Goal: Task Accomplishment & Management: Complete application form

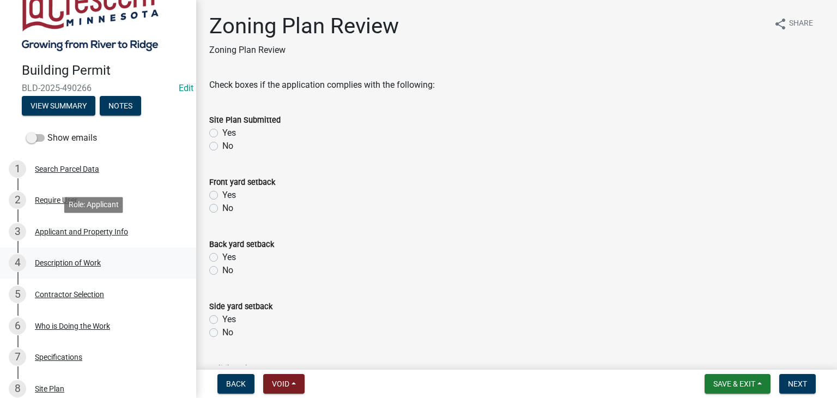
scroll to position [109, 0]
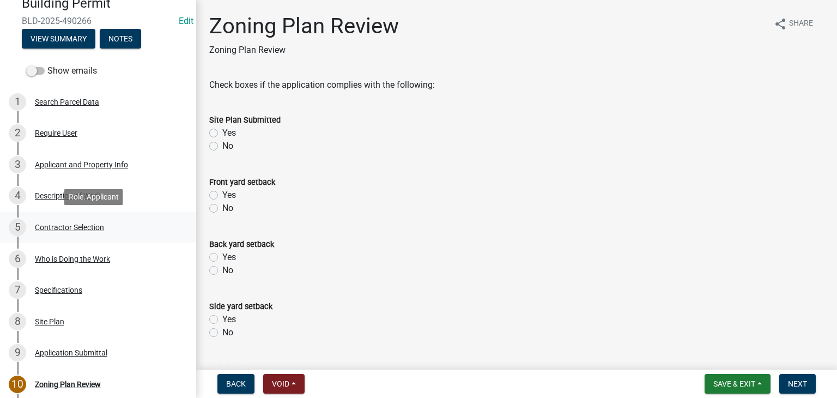
click at [80, 223] on div "Contractor Selection" at bounding box center [69, 227] width 69 height 8
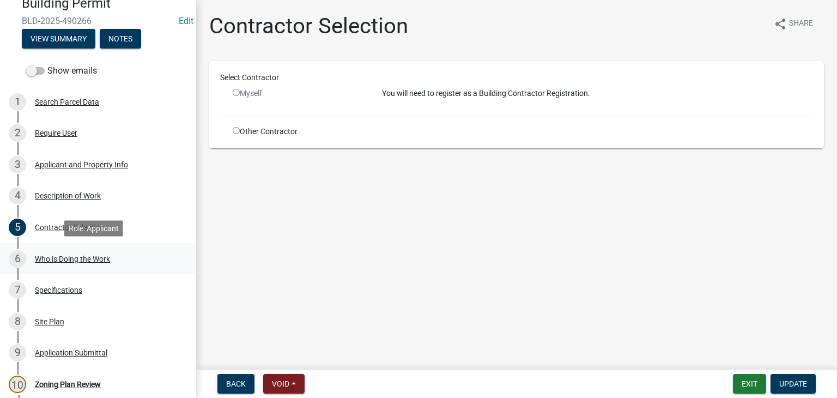
click at [74, 256] on div "Who is Doing the Work" at bounding box center [72, 259] width 75 height 8
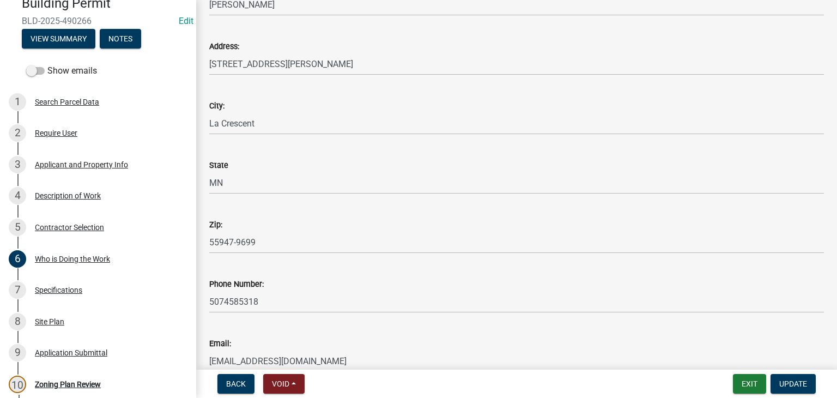
scroll to position [116, 0]
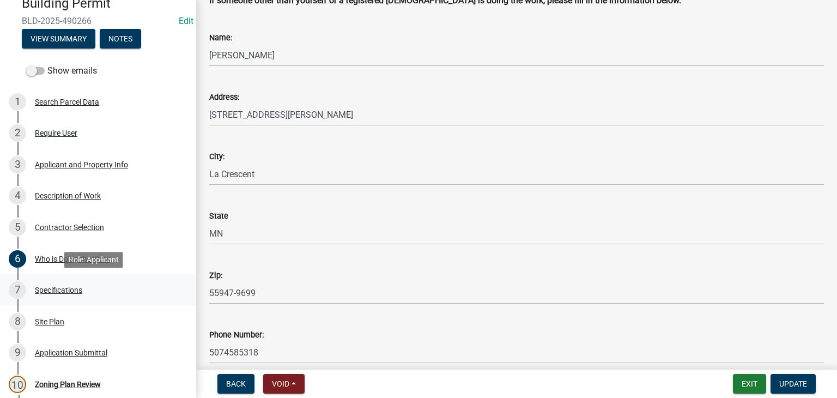
click at [63, 291] on div "Specifications" at bounding box center [58, 290] width 47 height 8
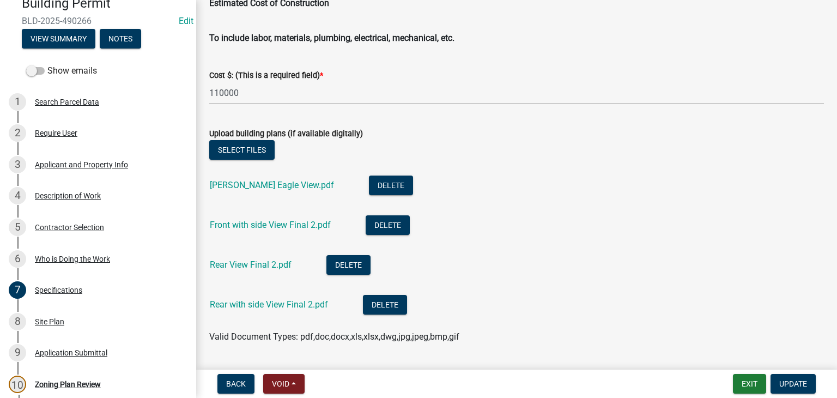
scroll to position [1962, 0]
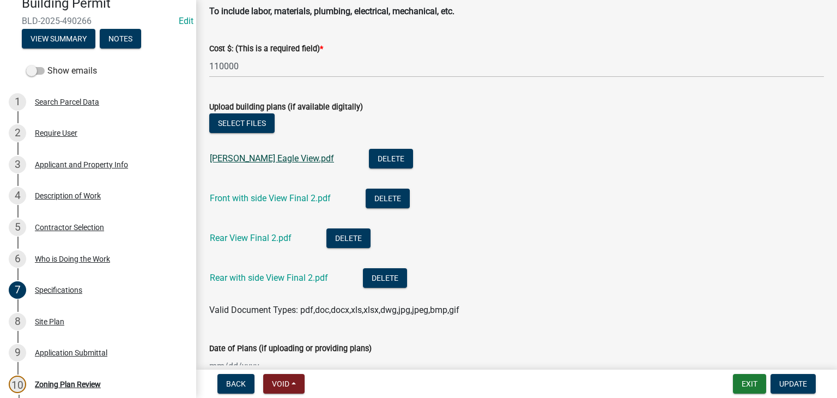
click at [234, 162] on link "Kimball Eagle View.pdf" at bounding box center [272, 158] width 124 height 10
click at [248, 197] on link "Front with side View Final 2.pdf" at bounding box center [270, 198] width 121 height 10
click at [249, 238] on link "Rear View Final 2.pdf" at bounding box center [251, 238] width 82 height 10
click at [240, 280] on link "Rear with side View Final 2.pdf" at bounding box center [269, 277] width 118 height 10
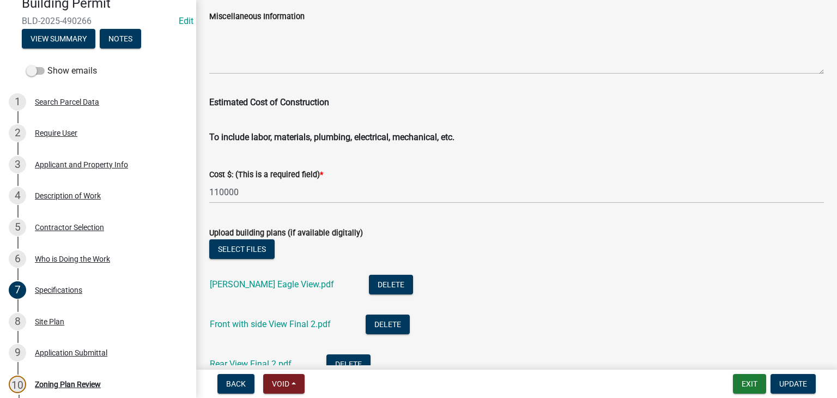
scroll to position [1808, 0]
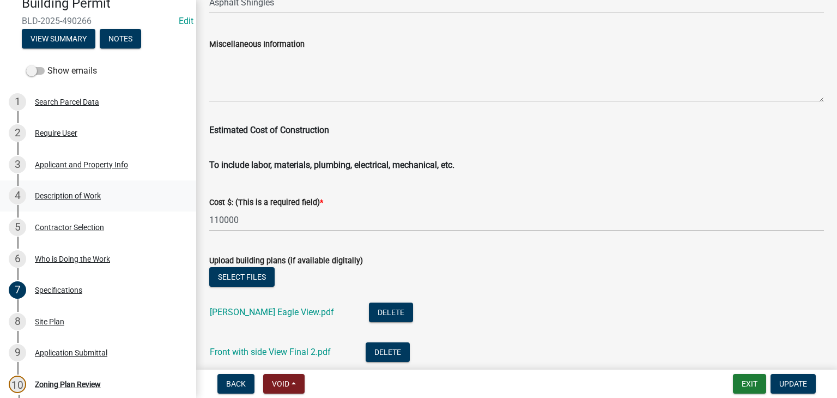
click at [70, 196] on div "Description of Work" at bounding box center [68, 196] width 66 height 8
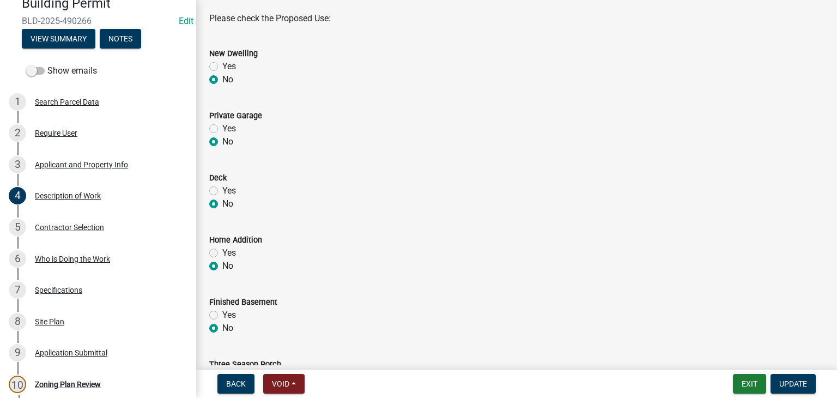
scroll to position [0, 0]
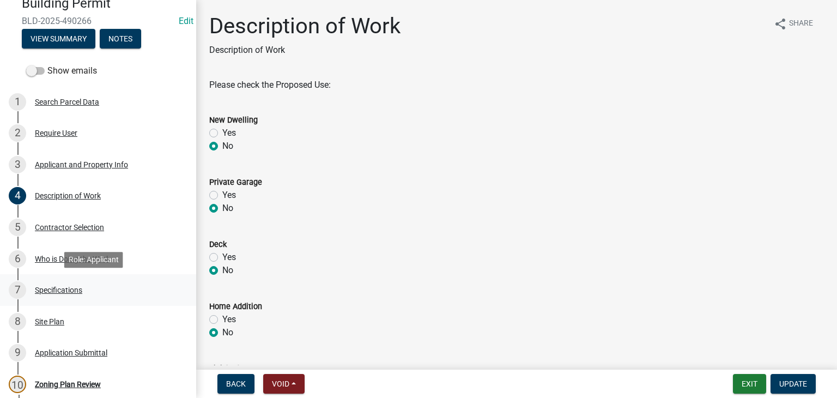
click at [65, 291] on div "Specifications" at bounding box center [58, 290] width 47 height 8
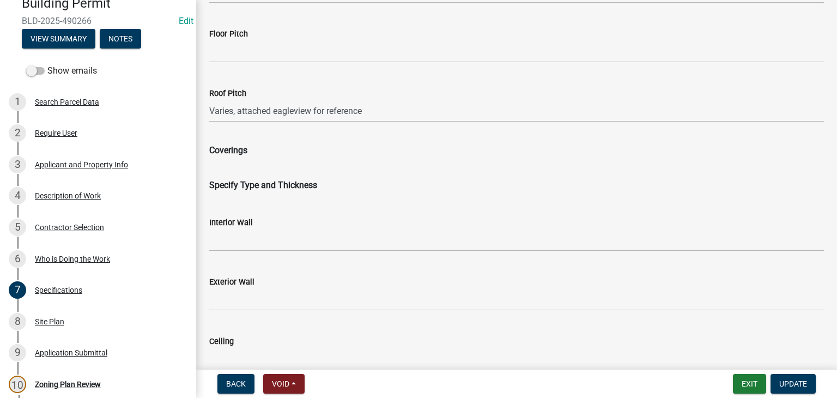
scroll to position [1372, 0]
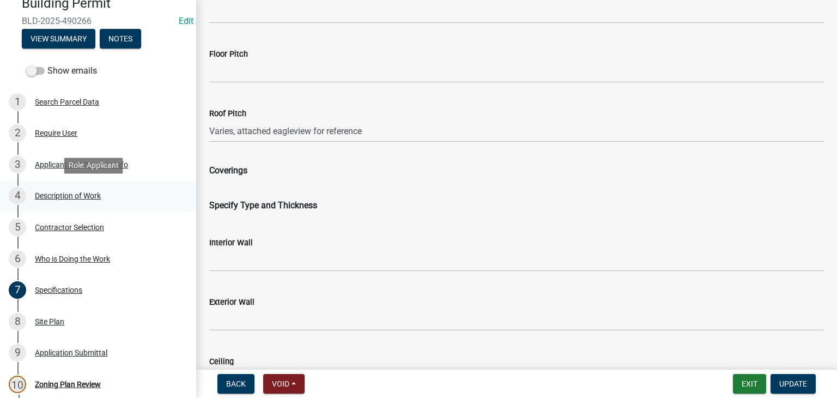
click at [54, 195] on div "Description of Work" at bounding box center [68, 196] width 66 height 8
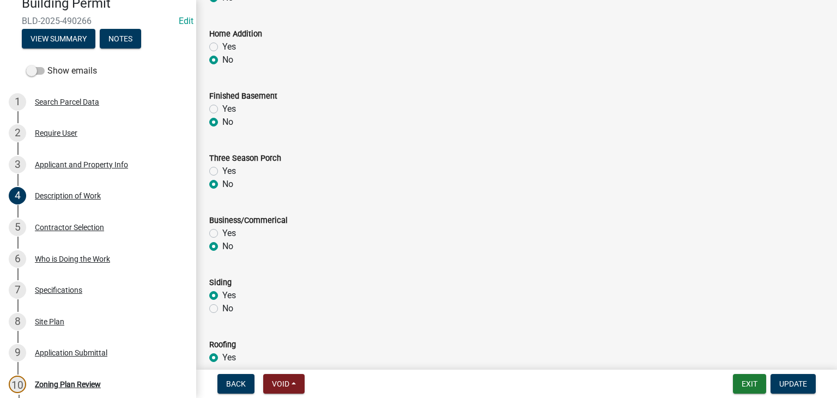
scroll to position [546, 0]
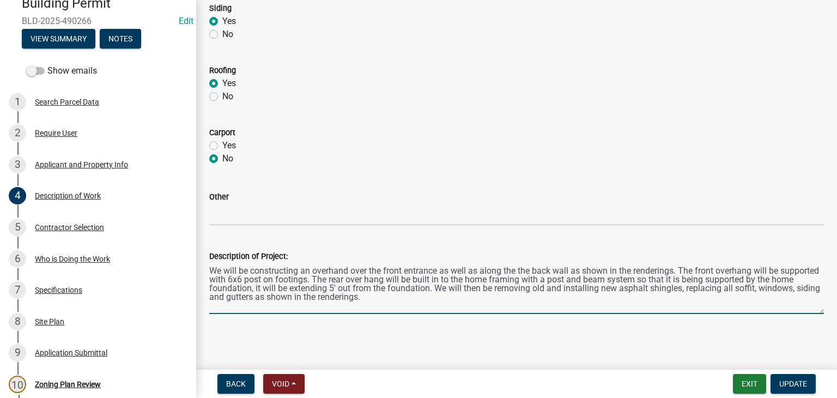
drag, startPoint x: 430, startPoint y: 297, endPoint x: 211, endPoint y: 270, distance: 220.7
click at [211, 270] on textarea "We will be constructing an overhand over the front entrance as well as along th…" at bounding box center [516, 288] width 615 height 51
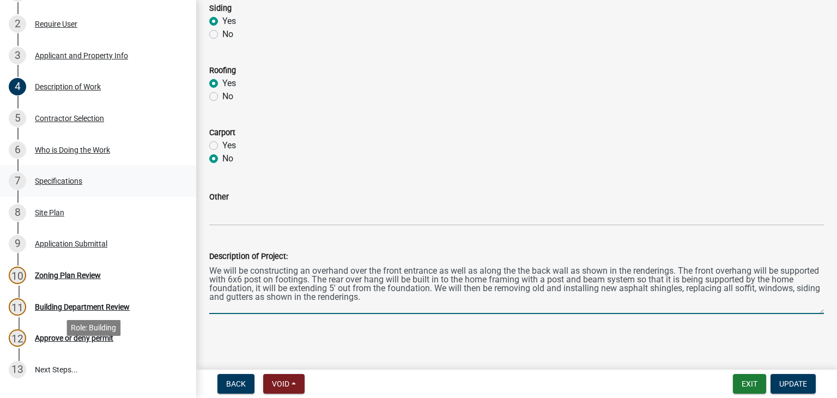
scroll to position [163, 0]
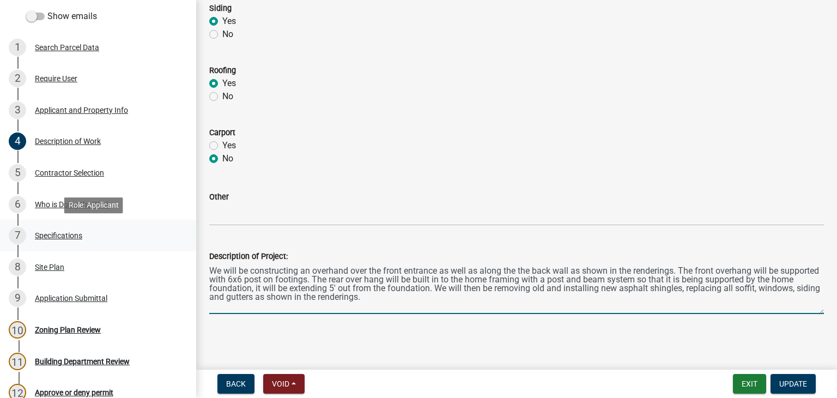
click at [67, 238] on div "Specifications" at bounding box center [58, 236] width 47 height 8
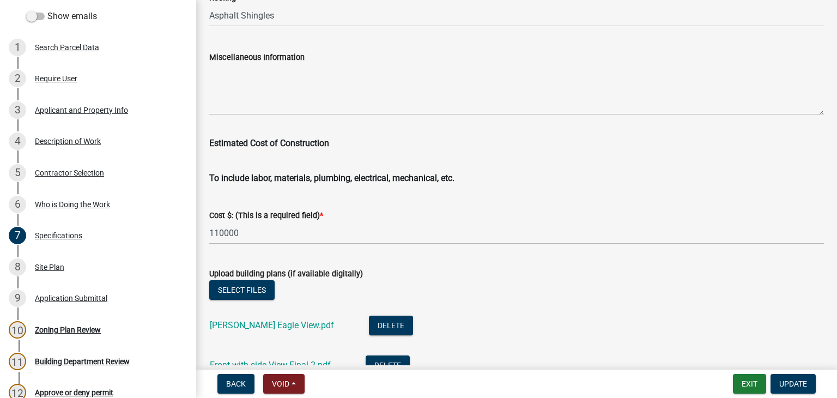
scroll to position [1798, 0]
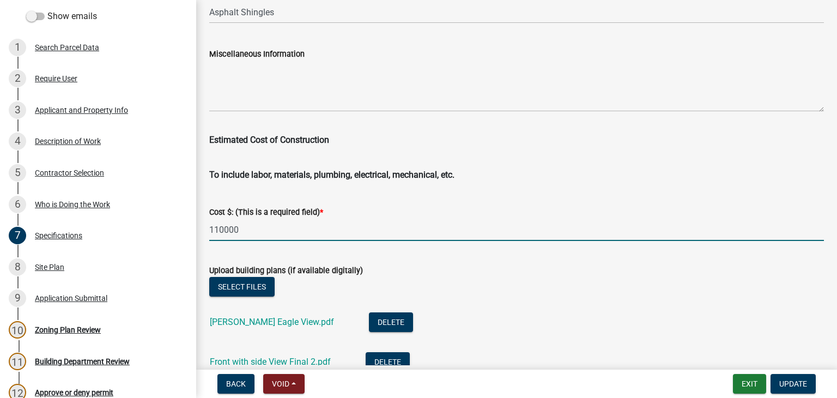
click at [221, 230] on input "110000" at bounding box center [516, 229] width 615 height 22
click at [223, 230] on input "110000" at bounding box center [516, 229] width 615 height 22
type input "50000"
click at [789, 381] on span "Update" at bounding box center [793, 383] width 28 height 9
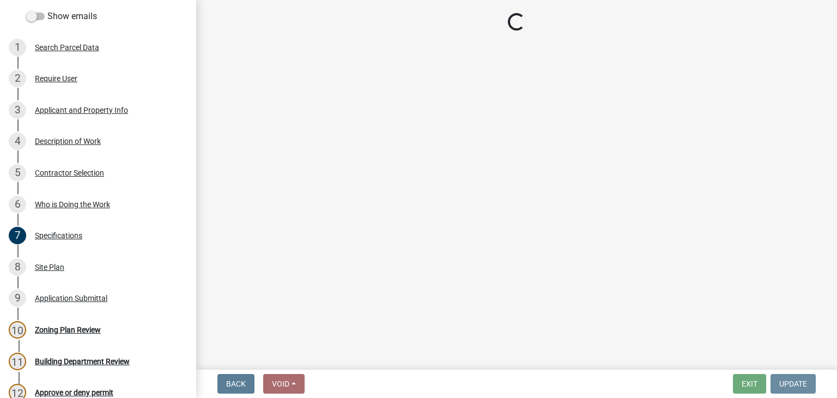
scroll to position [0, 0]
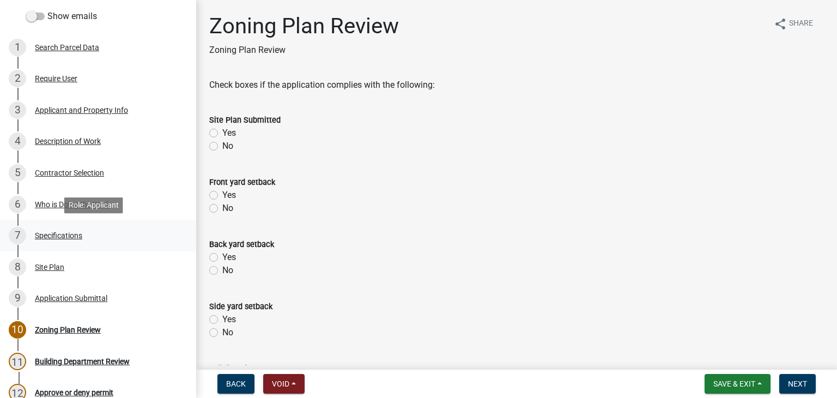
click at [71, 234] on div "Specifications" at bounding box center [58, 236] width 47 height 8
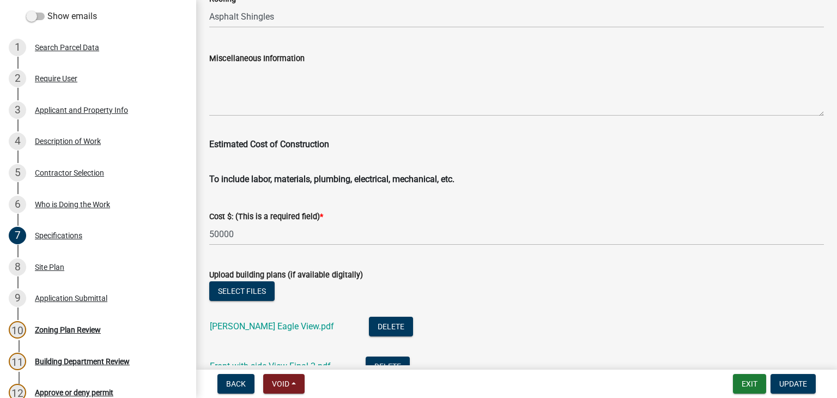
scroll to position [1798, 0]
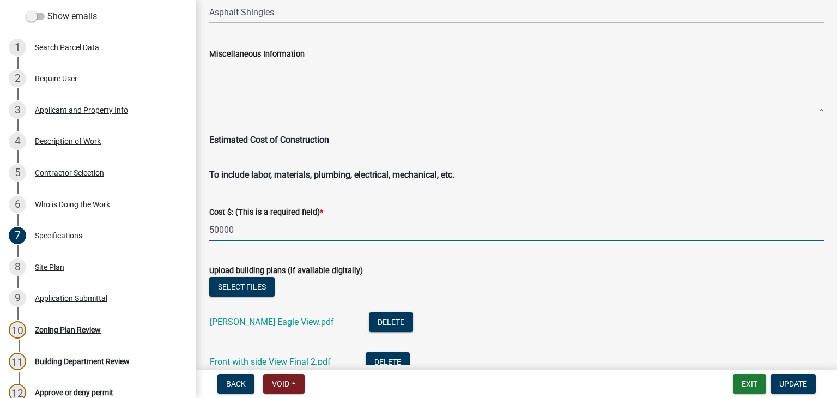
click at [215, 229] on input "50000" at bounding box center [516, 229] width 615 height 22
type input "30000"
click at [785, 384] on span "Update" at bounding box center [793, 383] width 28 height 9
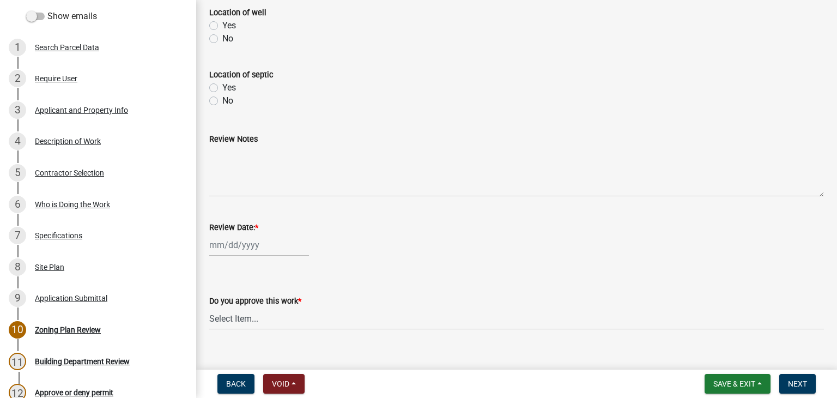
scroll to position [497, 0]
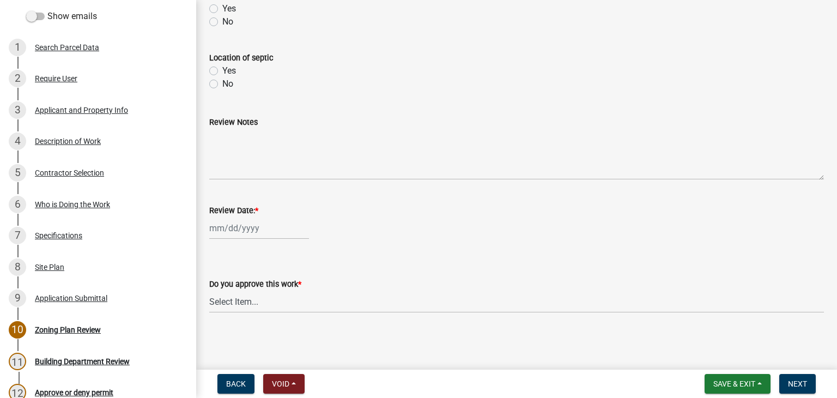
select select "10"
select select "2025"
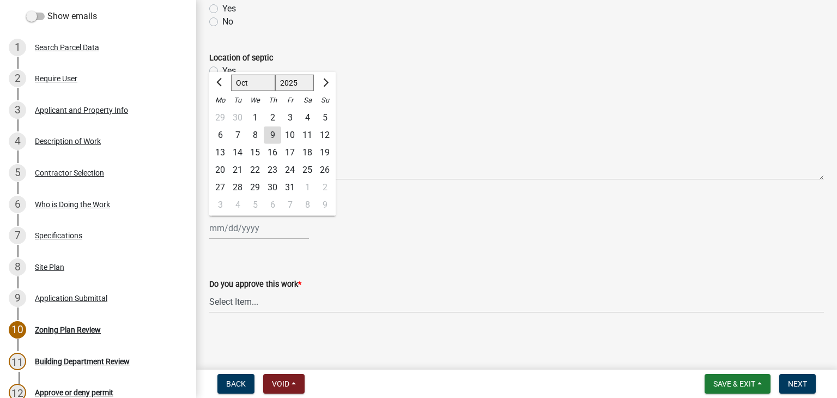
click at [247, 228] on div "[PERSON_NAME] Feb Mar Apr [PERSON_NAME][DATE] Oct Nov [DATE] 1526 1527 1528 152…" at bounding box center [259, 228] width 100 height 22
click at [268, 136] on div "9" at bounding box center [272, 134] width 17 height 17
type input "[DATE]"
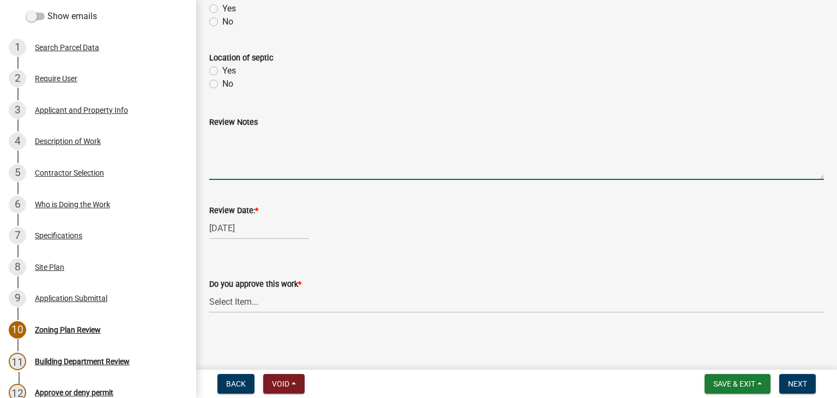
click at [265, 147] on textarea "Review Notes" at bounding box center [516, 154] width 615 height 51
click at [243, 136] on textarea "Meet on site with contractor" at bounding box center [516, 154] width 615 height 51
click at [348, 129] on textarea "Meet onsite with contractor" at bounding box center [516, 154] width 615 height 51
click at [333, 142] on textarea "Meet onsite with contractor andreviewed required setbacks." at bounding box center [516, 154] width 615 height 51
type textarea "Meet onsite with contractor and reviewed required setbacks."
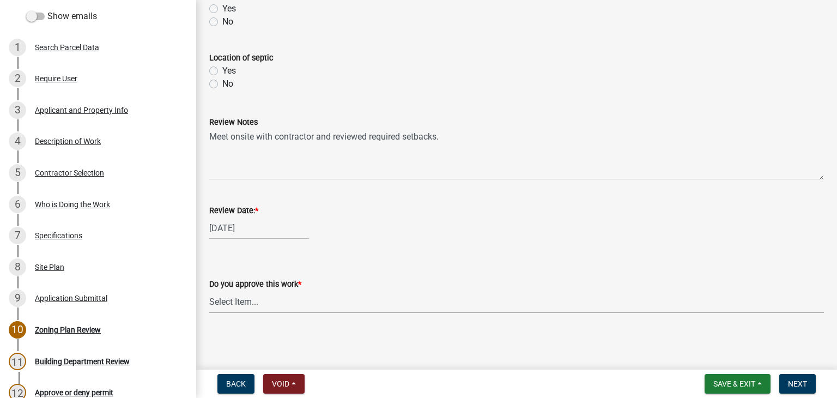
click at [230, 302] on select "Select Item... Yes No" at bounding box center [516, 301] width 615 height 22
click at [209, 290] on select "Select Item... Yes No" at bounding box center [516, 301] width 615 height 22
select select "90a60f2d-528c-4c9a-9c39-f00b3f6598b9"
click at [808, 382] on button "Next" at bounding box center [797, 384] width 37 height 20
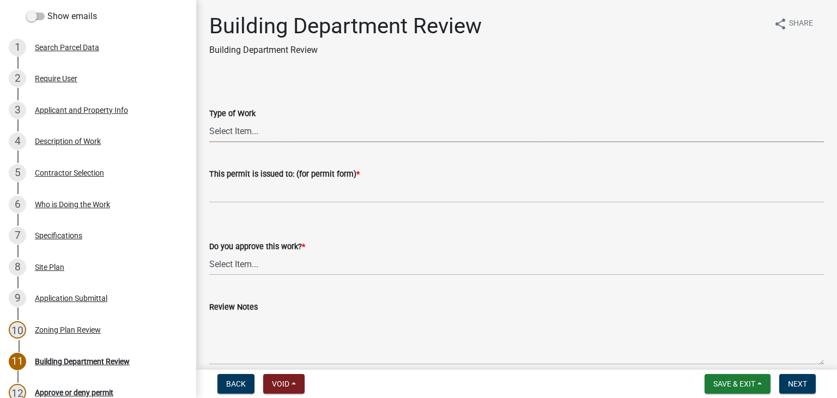
click at [231, 127] on select "Select Item... Roofing Siding Deck Other" at bounding box center [516, 131] width 615 height 22
click at [209, 120] on select "Select Item... Roofing Siding Deck Other" at bounding box center [516, 131] width 615 height 22
select select "bbf8997e-a289-4d03-8bd2-4f168381adc4"
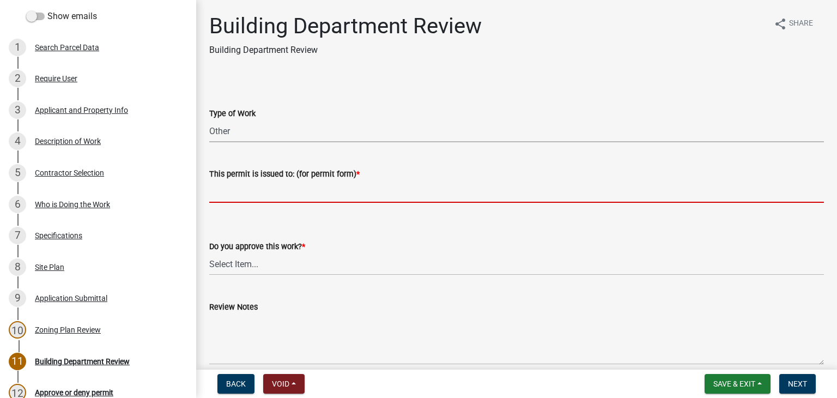
click at [237, 186] on input "This permit is issued to: (for permit form) *" at bounding box center [516, 191] width 615 height 22
paste input "We will be constructing an overhand over the front entrance as well as along th…"
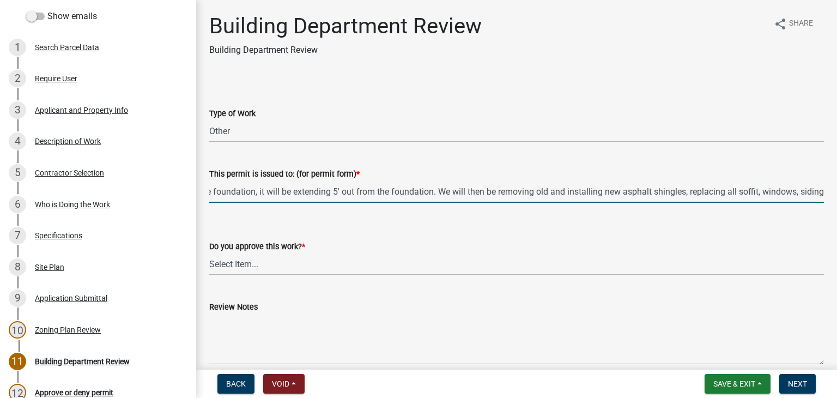
scroll to position [0, 1211]
click at [789, 195] on input "We will be constructing an overhand over the front entrance as well as along th…" at bounding box center [516, 191] width 615 height 22
click at [495, 191] on input "We will be constructing an overhand over the front entrance as well as along th…" at bounding box center [516, 191] width 615 height 22
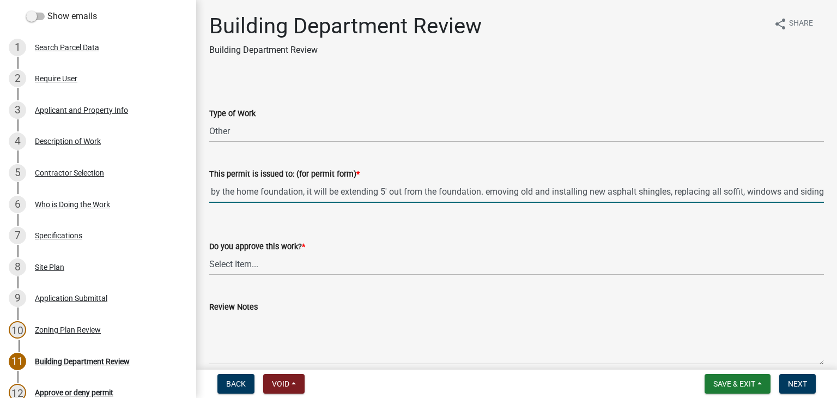
scroll to position [0, 1162]
click at [545, 189] on input "We will be constructing an overhand over the front entrance as well as along th…" at bounding box center [516, 191] width 615 height 22
click at [539, 191] on input "We will be constructing an overhand over the front entrance as well as along th…" at bounding box center [516, 191] width 615 height 22
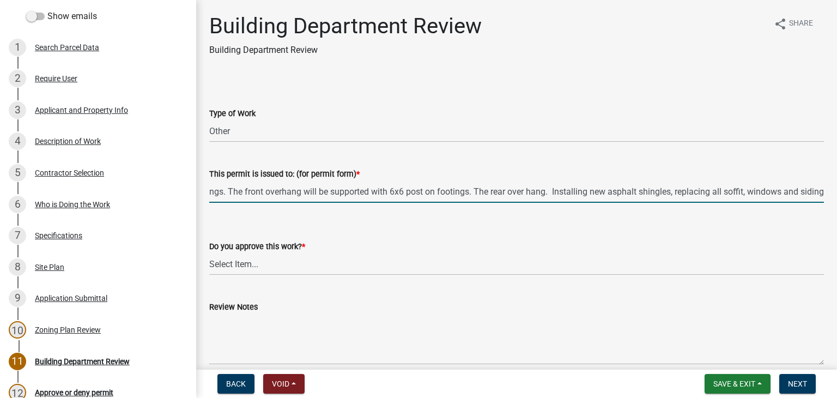
click at [481, 193] on input "We will be constructing an overhand over the front entrance as well as along th…" at bounding box center [516, 191] width 615 height 22
click at [405, 192] on input "We will be constructing an overhand over the front entrance as well as along th…" at bounding box center [516, 191] width 615 height 22
click at [293, 190] on input "We will be construThe front overhang and rear over hang. Installing new asphalt…" at bounding box center [516, 191] width 615 height 22
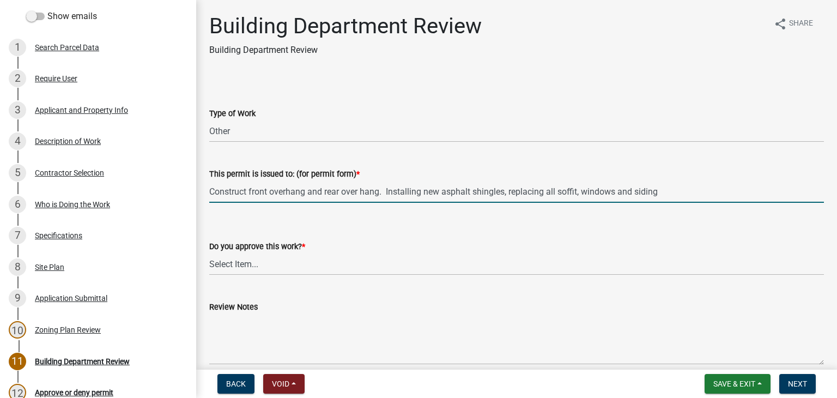
click at [308, 192] on input "Construct front overhang and rear over hang. Installing new asphalt shingles, r…" at bounding box center [516, 191] width 615 height 22
type input "Construct front and rear over hang. Installing new asphalt shingles, replacing …"
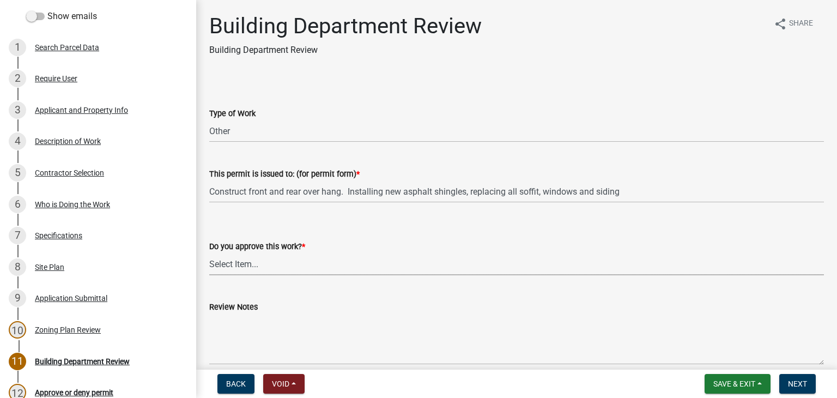
click at [265, 265] on select "Select Item... Yes No" at bounding box center [516, 264] width 615 height 22
click at [209, 253] on select "Select Item... Yes No" at bounding box center [516, 264] width 615 height 22
select select "689549b3-38a5-47de-8a89-287a50612ed0"
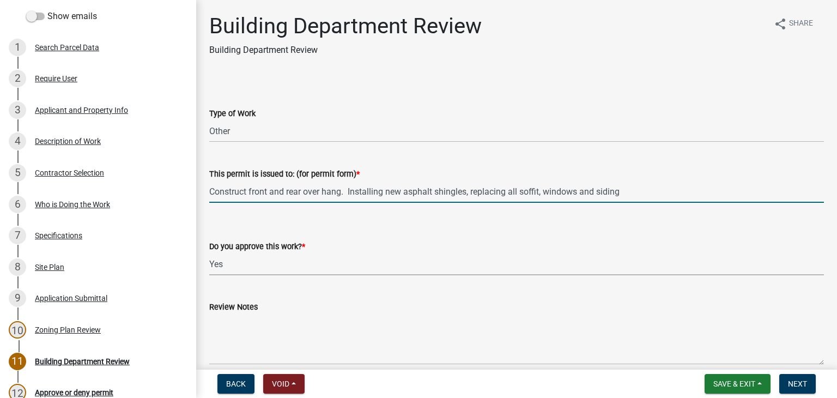
click at [350, 192] on input "Construct front and rear over hang. Installing new asphalt shingles, replacing …" at bounding box center [516, 191] width 615 height 22
click at [349, 192] on input "Construct front and rear over hang. Installing new asphalt shingles, replacing …" at bounding box center [516, 191] width 615 height 22
click at [305, 191] on input "Construct front and rear over hang. Installing new asphalt shingles, replacing …" at bounding box center [516, 191] width 615 height 22
click at [362, 195] on input "Construct front and rear door over hang. Installing new asphalt shingles, repla…" at bounding box center [516, 191] width 615 height 22
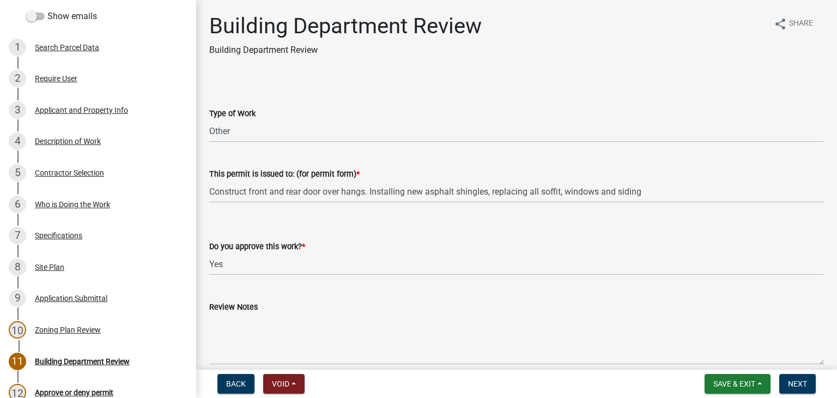
click at [367, 227] on form "Do you approve this work? * Select Item... Yes No" at bounding box center [516, 251] width 615 height 48
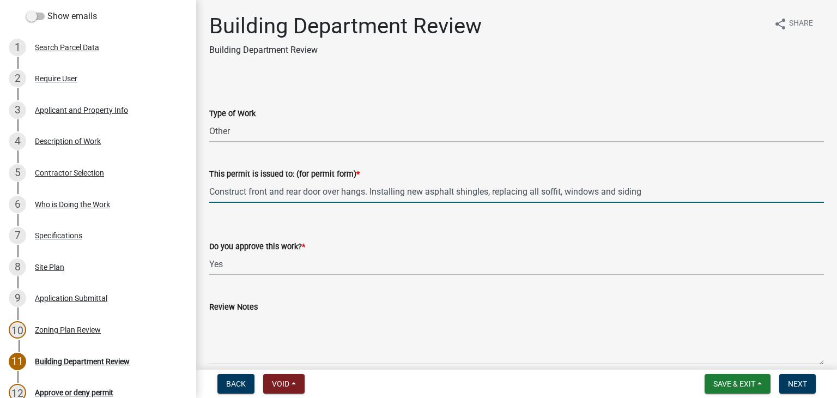
click at [543, 192] on input "Construct front and rear door over hangs. Installing new asphalt shingles, repl…" at bounding box center [516, 191] width 615 height 22
click at [633, 192] on input "Construct front and rear door over hangs. Installing new asphalt shingles, repl…" at bounding box center [516, 191] width 615 height 22
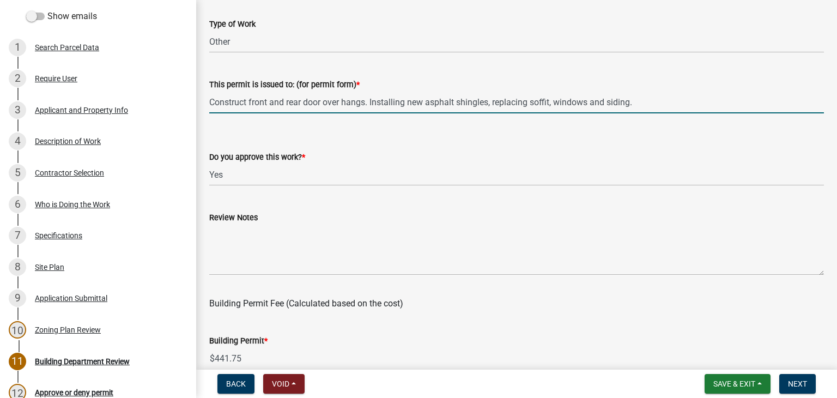
scroll to position [109, 0]
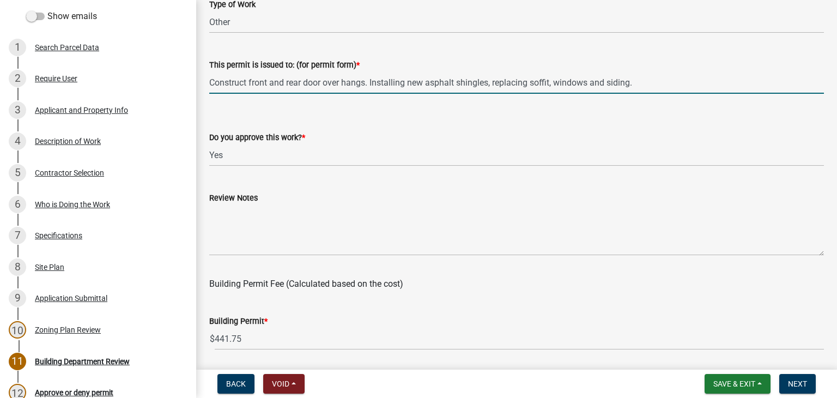
type input "Construct front and rear door over hangs. Installing new asphalt shingles, repl…"
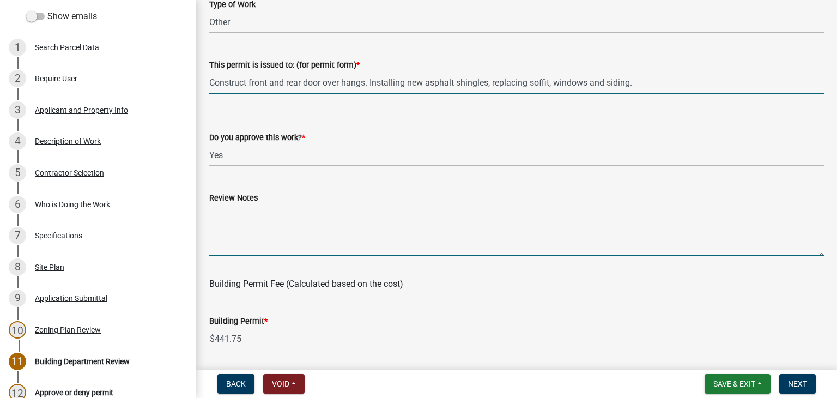
click at [238, 212] on textarea "Review Notes" at bounding box center [516, 229] width 615 height 51
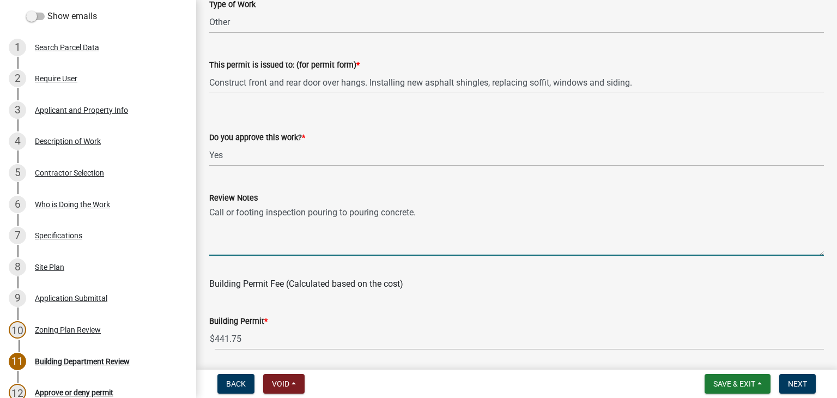
click at [422, 214] on textarea "Call or footing inspection pouring to pouring concrete." at bounding box center [516, 229] width 615 height 51
click at [794, 212] on textarea "Call or footing inspection pouring to pouring concrete. Over hangs may need eng…" at bounding box center [516, 229] width 615 height 51
click at [216, 221] on textarea "Call or footing inspection pouring to pouring concrete. Over hangs may need eng…" at bounding box center [516, 229] width 615 height 51
click at [248, 223] on textarea "Call or footing inspection pouring to pouring concrete. Over hangs may need eng…" at bounding box center [516, 229] width 615 height 51
click at [257, 240] on textarea "Call or footing inspection pouring to pouring concrete. Over hangs may need eng…" at bounding box center [516, 229] width 615 height 51
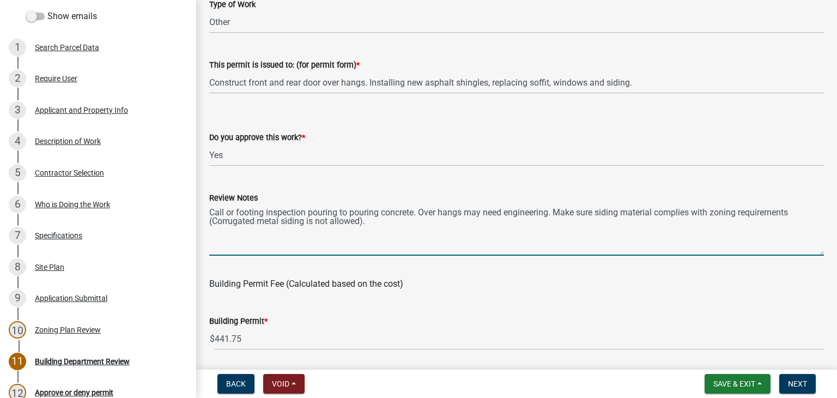
click at [339, 213] on textarea "Call or footing inspection pouring to pouring concrete. Over hangs may need eng…" at bounding box center [516, 229] width 615 height 51
click at [413, 234] on textarea "Call or footing inspection prior to pouring concrete. Over hangs may need engin…" at bounding box center [516, 229] width 615 height 51
click at [538, 212] on textarea "Call or footing inspection prior to pouring concrete. Over hangs may need engin…" at bounding box center [516, 229] width 615 height 51
click at [491, 238] on textarea "Call or footing inspection prior to pouring concrete. Over hangs may need engin…" at bounding box center [516, 229] width 615 height 51
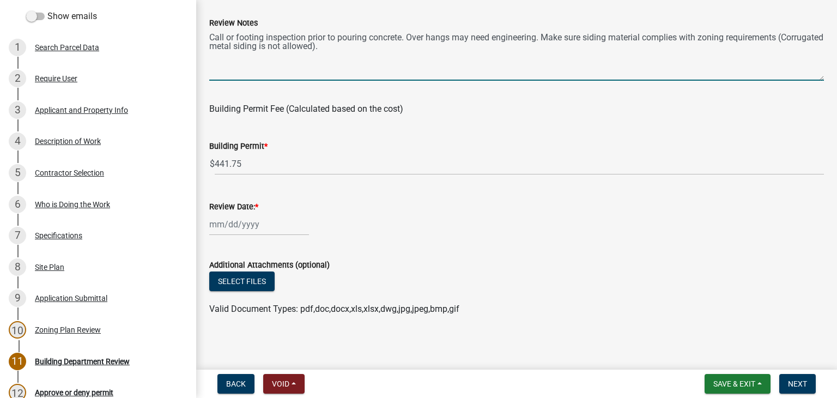
scroll to position [287, 0]
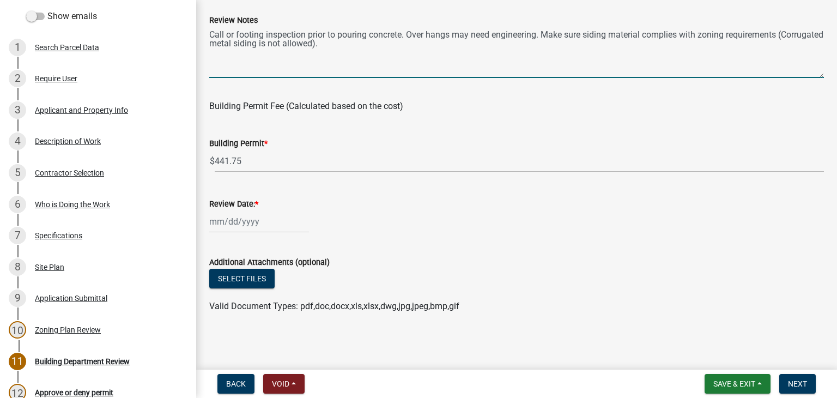
type textarea "Call or footing inspection prior to pouring concrete. Over hangs may need engin…"
click at [255, 217] on div at bounding box center [259, 221] width 100 height 22
select select "10"
select select "2025"
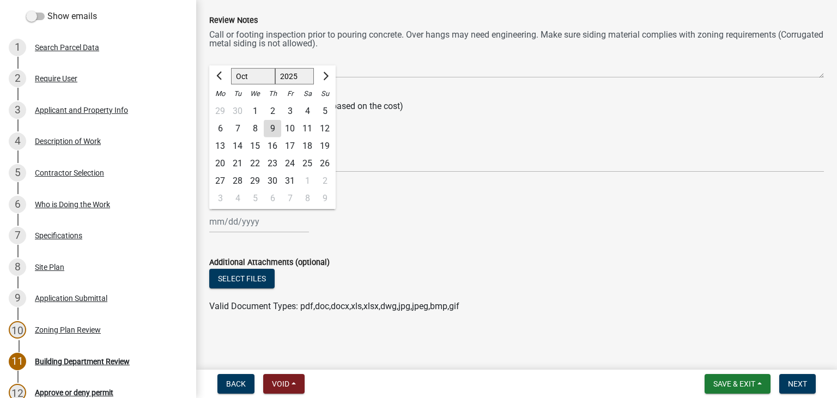
click at [275, 124] on div "9" at bounding box center [272, 128] width 17 height 17
type input "10/09/2025"
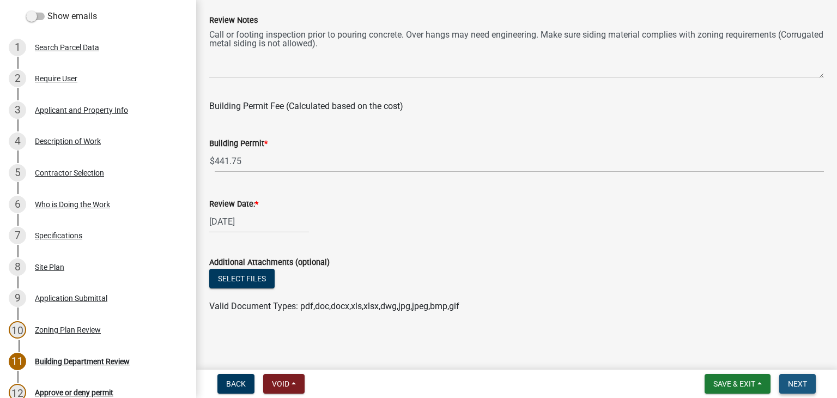
click at [790, 380] on span "Next" at bounding box center [797, 383] width 19 height 9
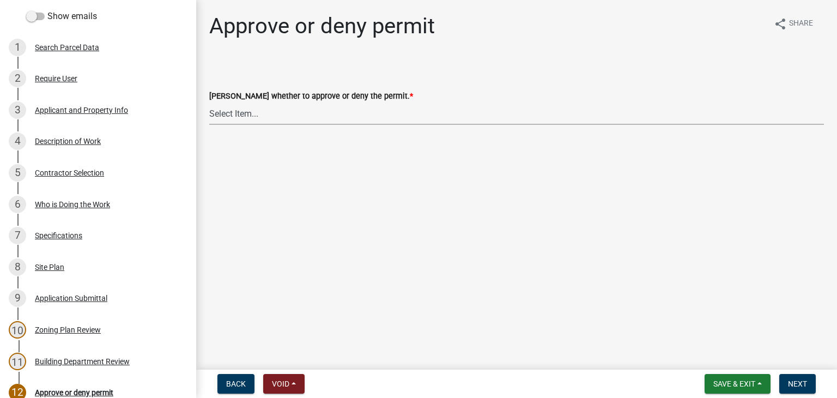
click at [224, 114] on select "Select Item... Approve Deny" at bounding box center [516, 113] width 615 height 22
click at [209, 102] on select "Select Item... Approve Deny" at bounding box center [516, 113] width 615 height 22
select select "d6055423-832b-4dbf-8b87-0bb94d1ae5d3"
click at [794, 384] on span "Next" at bounding box center [797, 383] width 19 height 9
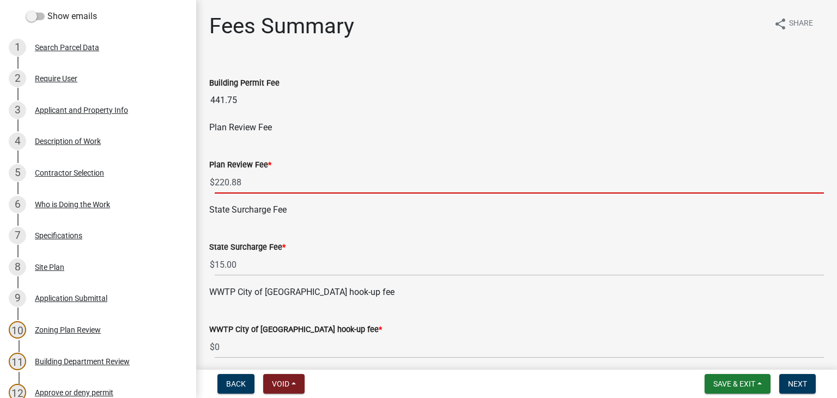
click at [246, 176] on input "220.88" at bounding box center [519, 182] width 609 height 22
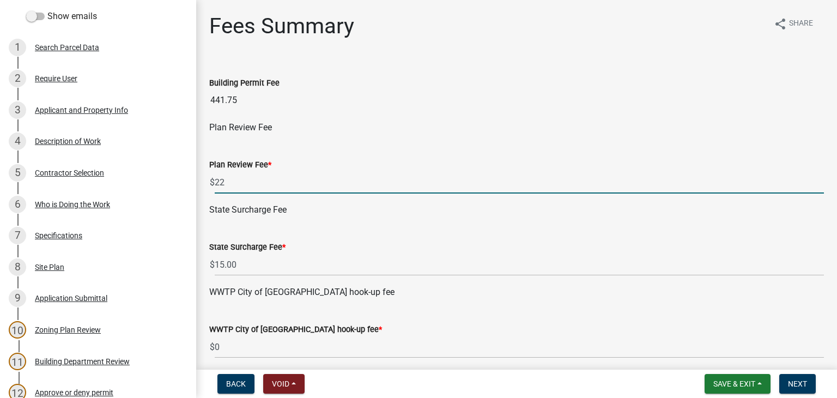
type input "2"
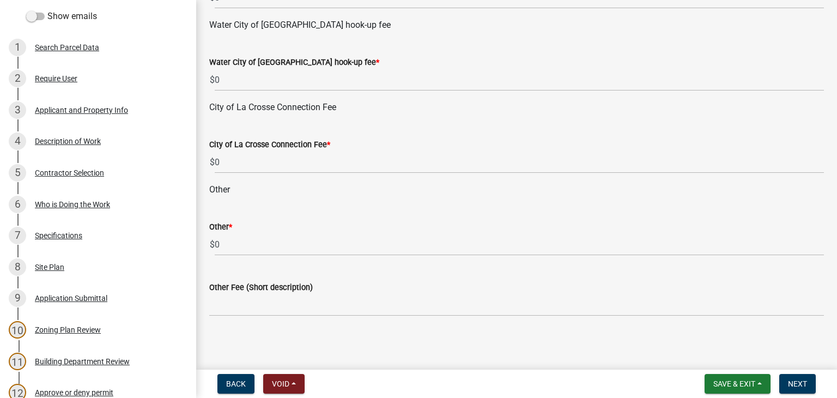
scroll to position [351, 0]
type input "0"
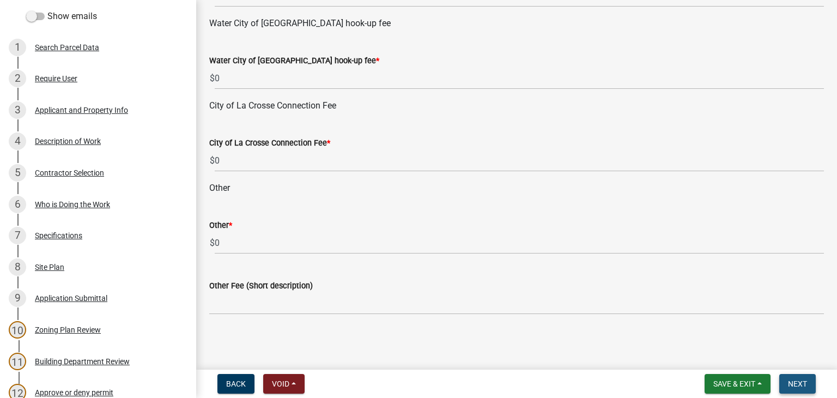
click at [790, 384] on span "Next" at bounding box center [797, 383] width 19 height 9
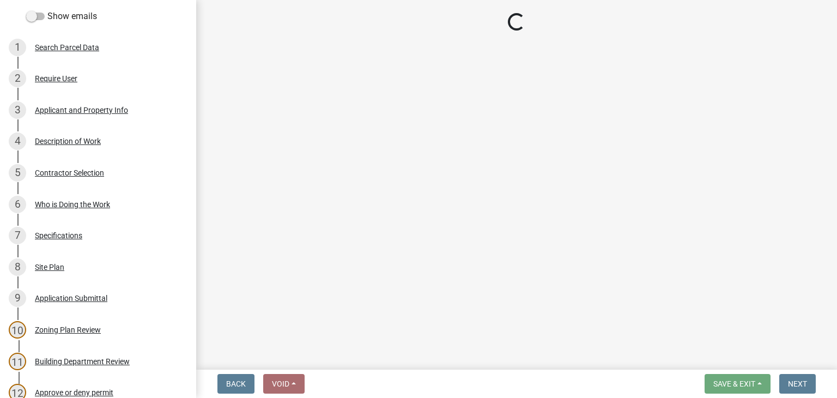
select select "3: 3"
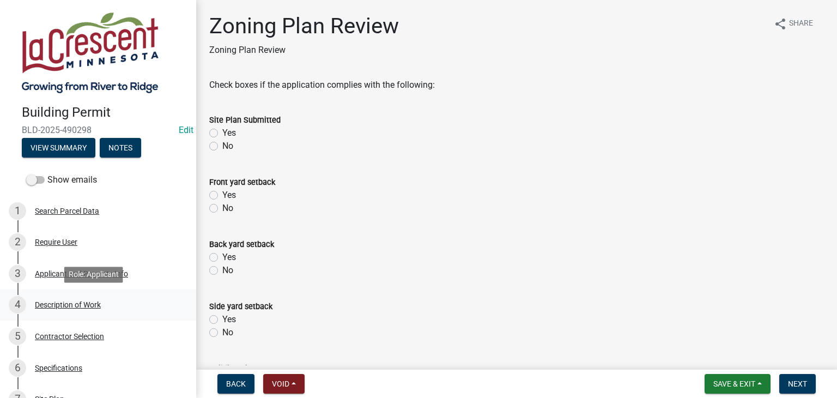
click at [93, 303] on div "Description of Work" at bounding box center [68, 305] width 66 height 8
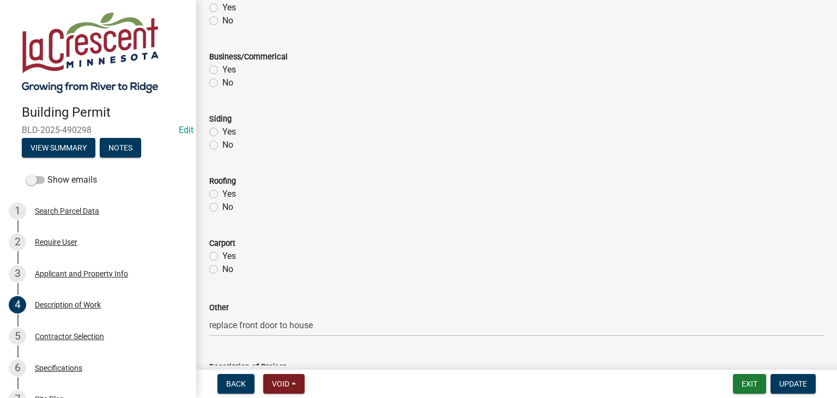
scroll to position [490, 0]
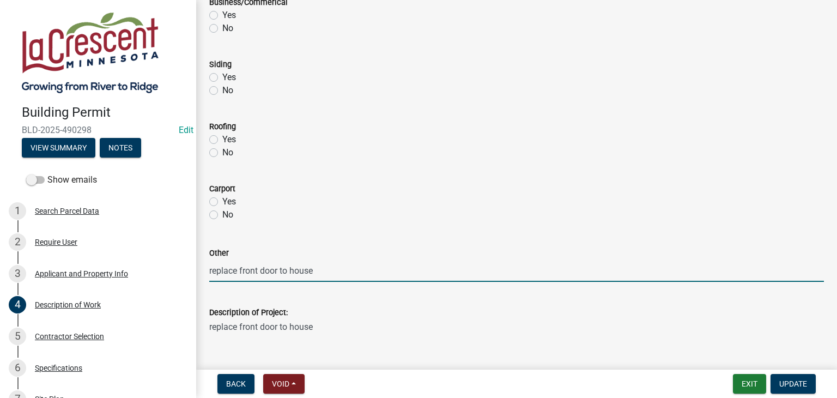
drag, startPoint x: 319, startPoint y: 269, endPoint x: 215, endPoint y: 270, distance: 104.6
click at [208, 269] on div "Other replace front door to house" at bounding box center [516, 256] width 631 height 51
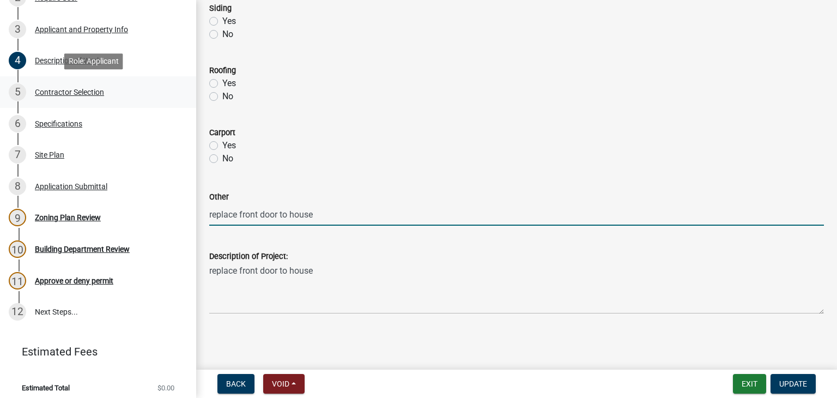
scroll to position [251, 0]
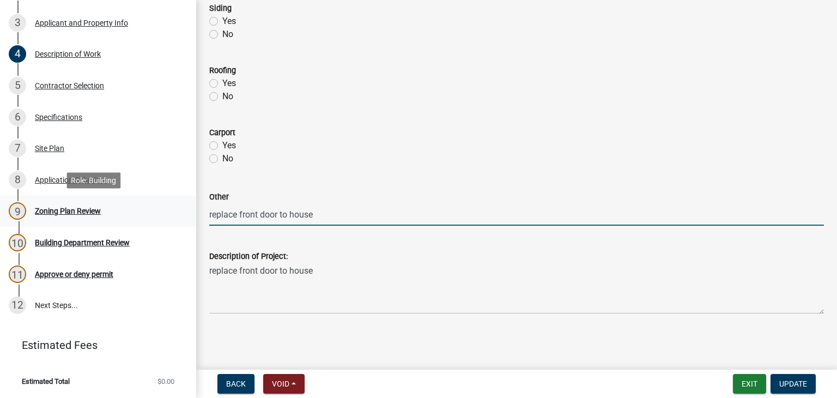
click at [68, 205] on div "9 Zoning Plan Review" at bounding box center [94, 210] width 170 height 17
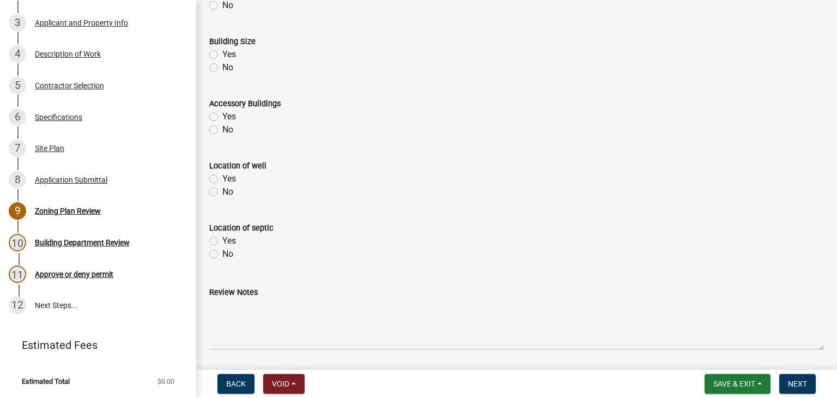
scroll to position [497, 0]
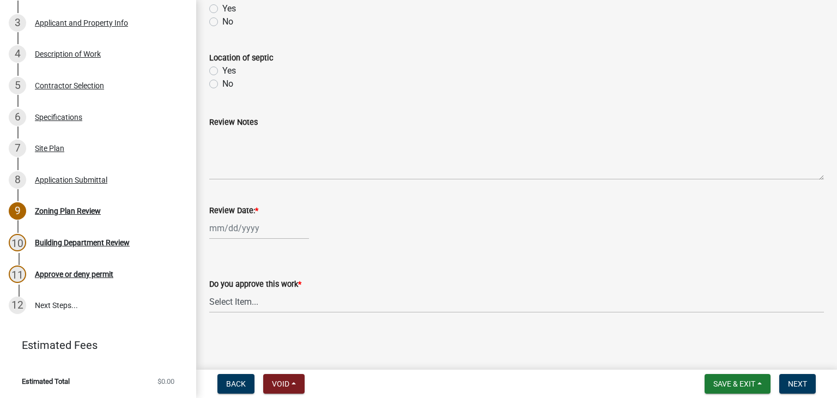
select select "10"
select select "2025"
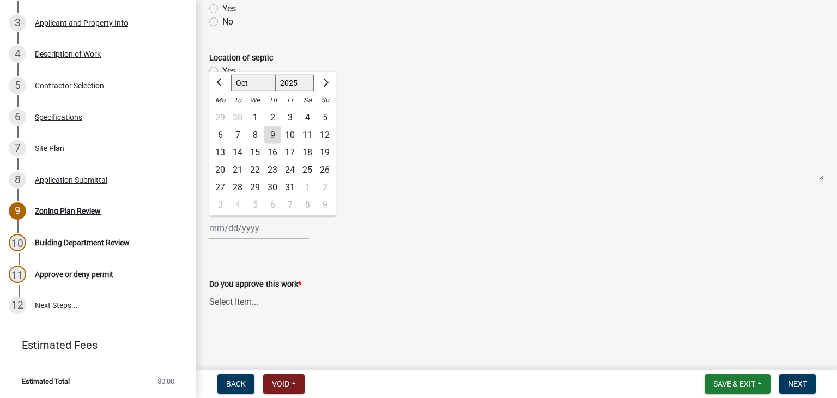
click at [266, 224] on div "Jan Feb Mar Apr May Jun Jul Aug Sep Oct Nov Dec 1525 1526 1527 1528 1529 1530 1…" at bounding box center [259, 228] width 100 height 22
click at [273, 129] on div "9" at bounding box center [272, 134] width 17 height 17
type input "10/09/2025"
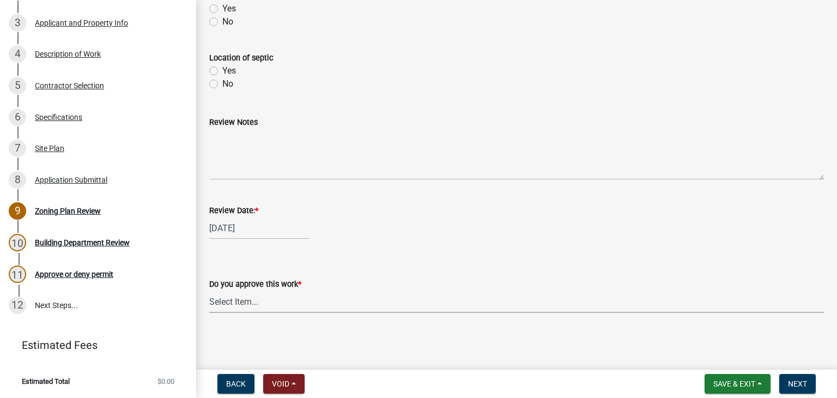
click at [253, 295] on select "Select Item... Yes No" at bounding box center [516, 301] width 615 height 22
click at [209, 290] on select "Select Item... Yes No" at bounding box center [516, 301] width 615 height 22
select select "90a60f2d-528c-4c9a-9c39-f00b3f6598b9"
click at [787, 381] on button "Next" at bounding box center [797, 384] width 37 height 20
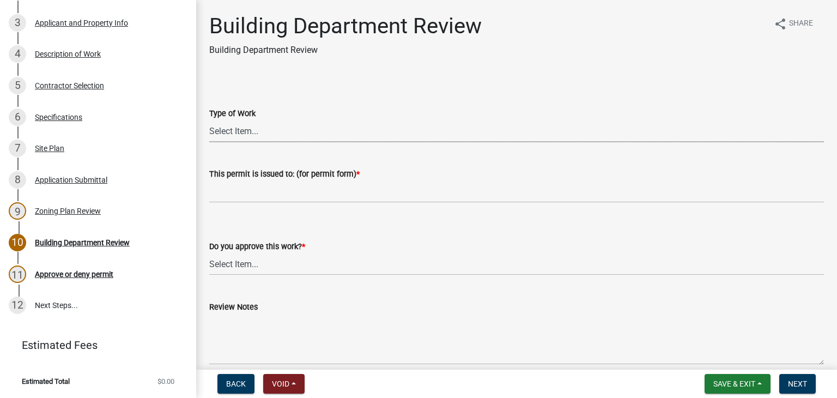
click at [242, 129] on select "Select Item... Roofing Siding Deck Other" at bounding box center [516, 131] width 615 height 22
click at [209, 120] on select "Select Item... Roofing Siding Deck Other" at bounding box center [516, 131] width 615 height 22
select select "bbf8997e-a289-4d03-8bd2-4f168381adc4"
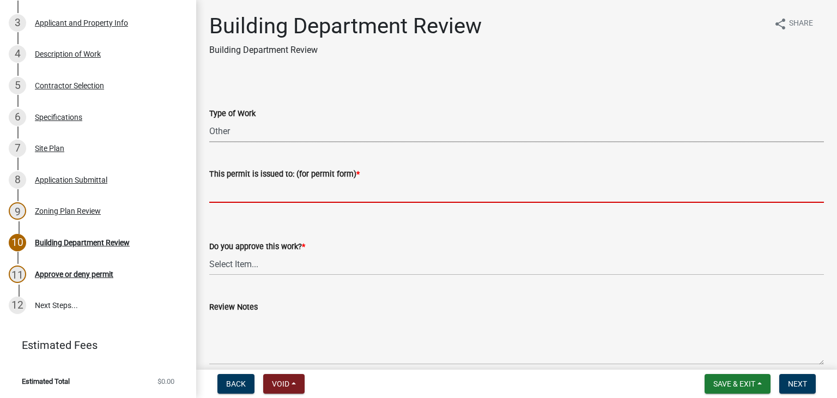
click at [223, 190] on input "This permit is issued to: (for permit form) *" at bounding box center [516, 191] width 615 height 22
paste input "replace front door to house"
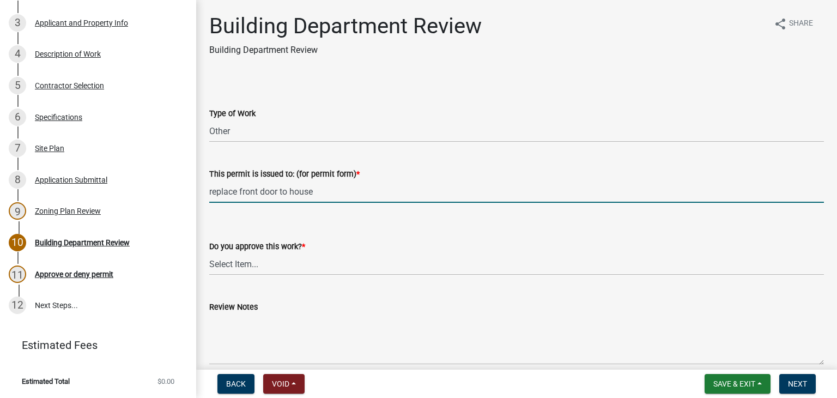
click at [214, 192] on input "replace front door to house" at bounding box center [516, 191] width 615 height 22
click at [318, 192] on input "Replace front door to house" at bounding box center [516, 191] width 615 height 22
type input "Replace front door"
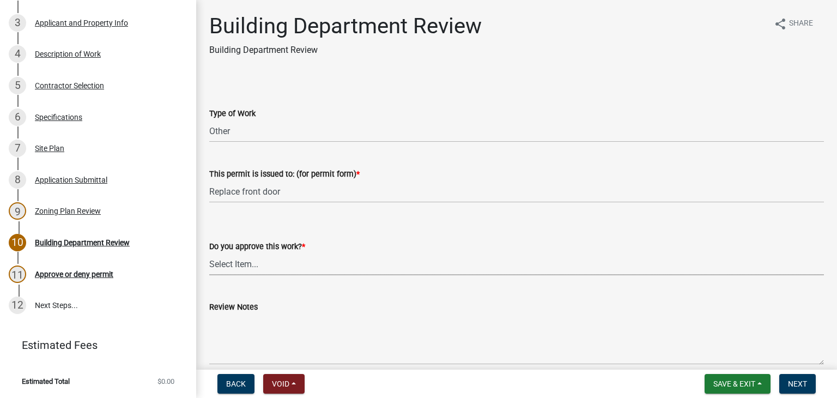
click at [256, 260] on select "Select Item... Yes No" at bounding box center [516, 264] width 615 height 22
click at [209, 253] on select "Select Item... Yes No" at bounding box center [516, 264] width 615 height 22
select select "689549b3-38a5-47de-8a89-287a50612ed0"
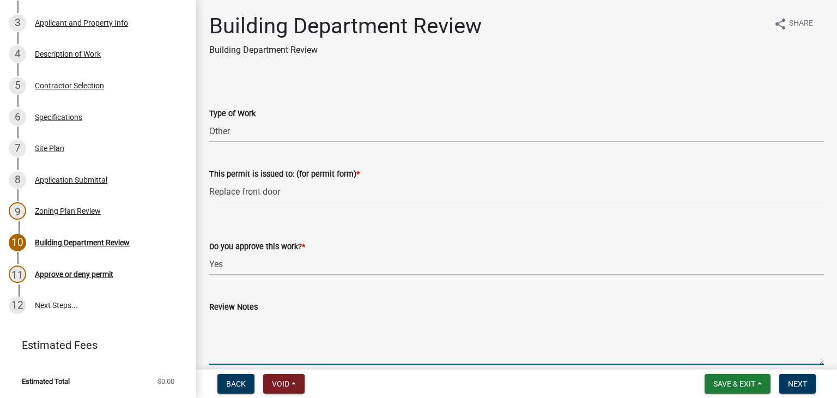
click at [228, 317] on textarea "Review Notes" at bounding box center [516, 338] width 615 height 51
click at [336, 323] on textarea "All smoke/CO detectors will needto be brought up to code." at bounding box center [516, 338] width 615 height 51
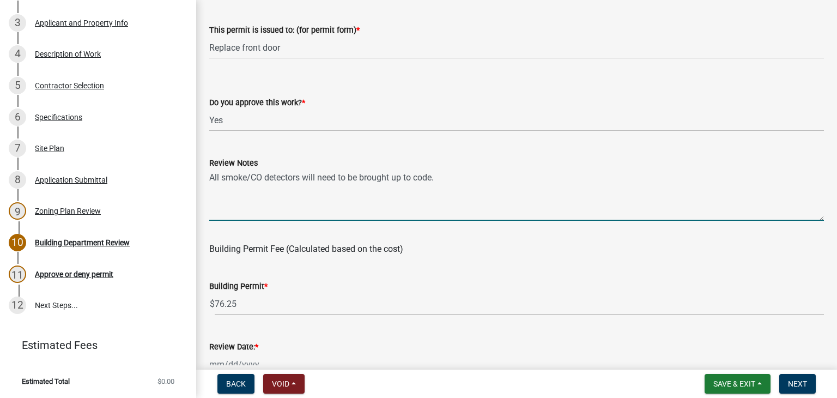
scroll to position [163, 0]
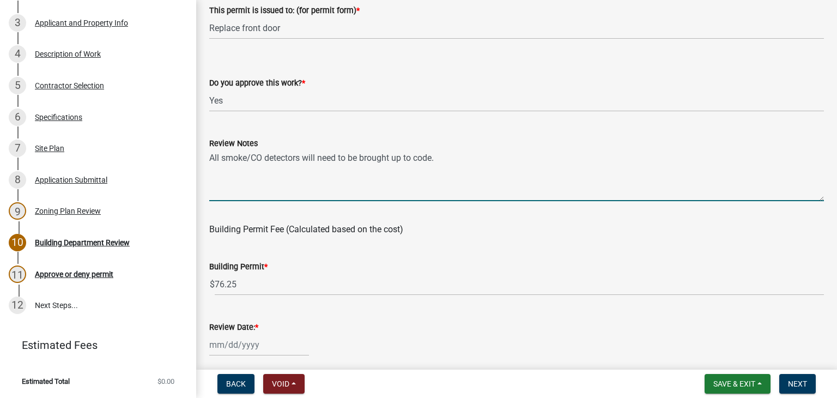
type textarea "All smoke/CO detectors will need to be brought up to code."
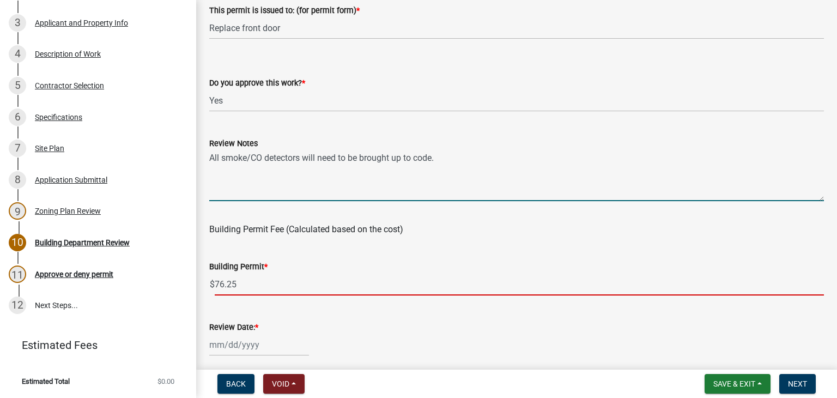
click at [244, 286] on input "76.25" at bounding box center [519, 284] width 609 height 22
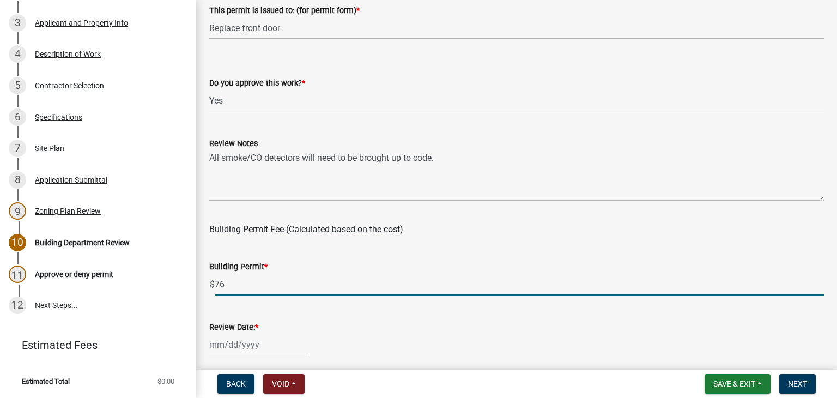
type input "7"
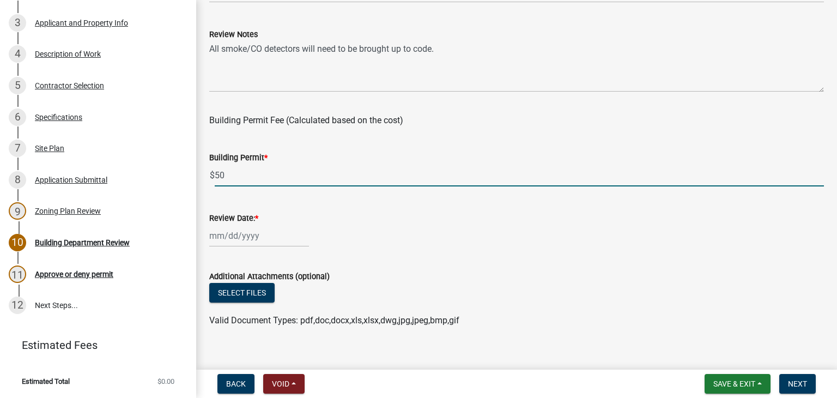
type input "50"
click at [229, 240] on div at bounding box center [259, 235] width 100 height 22
select select "10"
select select "2025"
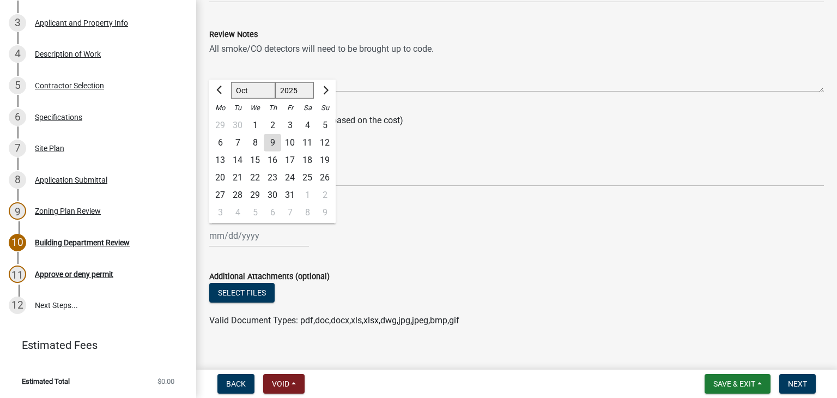
click at [279, 143] on div "9" at bounding box center [272, 142] width 17 height 17
type input "[DATE]"
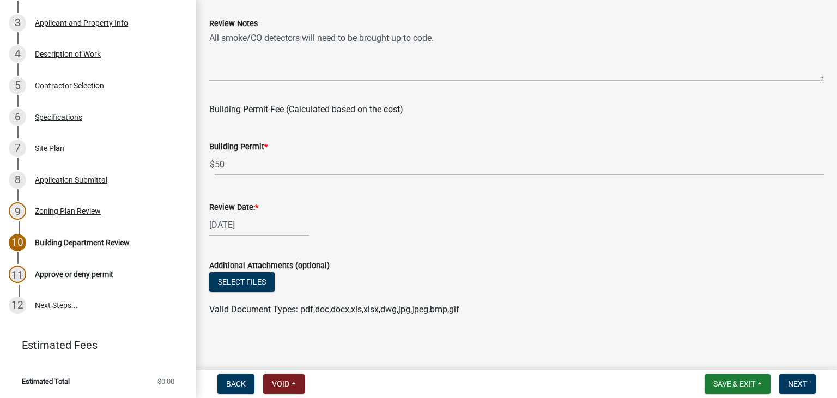
scroll to position [287, 0]
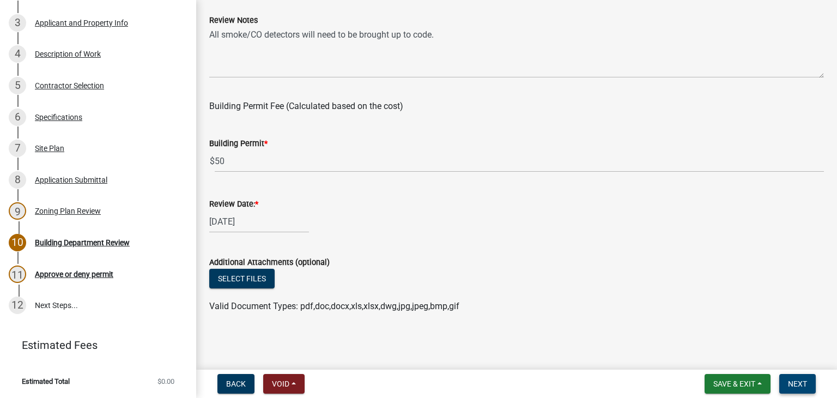
click at [794, 376] on button "Next" at bounding box center [797, 384] width 37 height 20
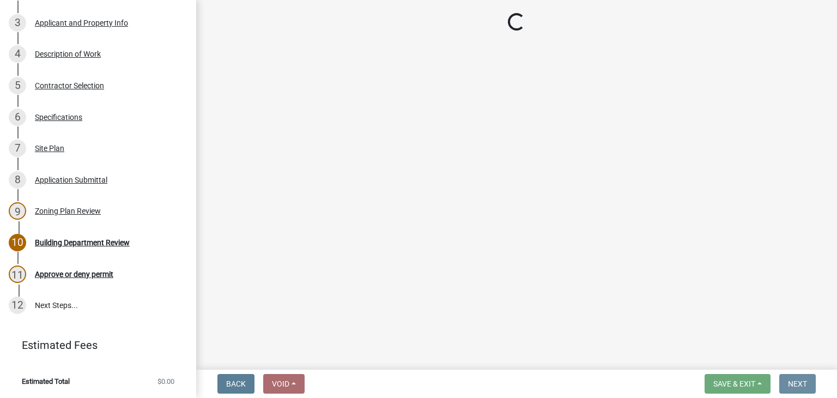
scroll to position [0, 0]
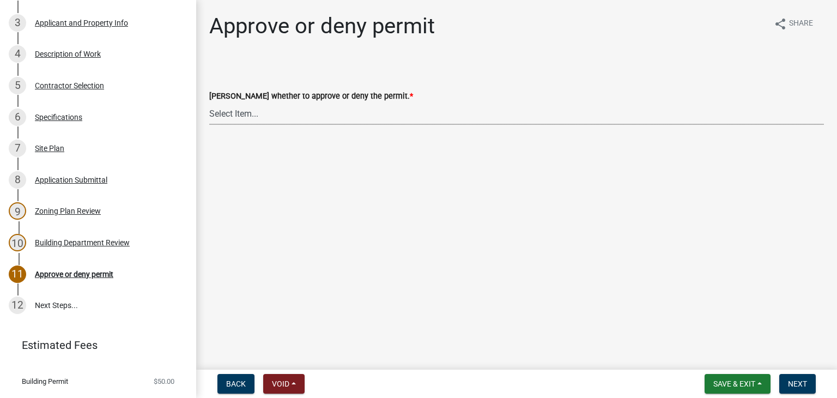
click at [241, 112] on select "Select Item... Approve Deny" at bounding box center [516, 113] width 615 height 22
click at [209, 102] on select "Select Item... Approve Deny" at bounding box center [516, 113] width 615 height 22
select select "d6055423-832b-4dbf-8b87-0bb94d1ae5d3"
click at [796, 382] on span "Next" at bounding box center [797, 383] width 19 height 9
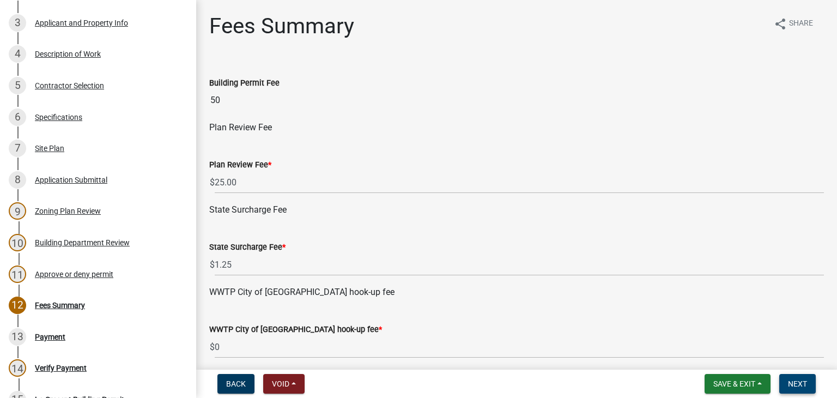
scroll to position [439, 0]
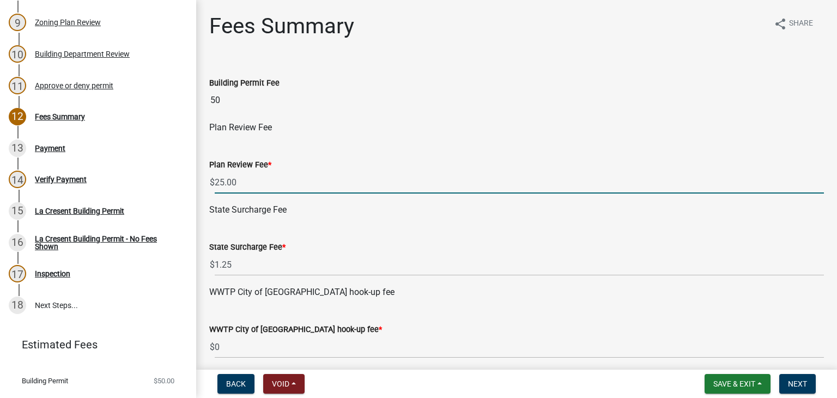
click at [238, 180] on input "25.00" at bounding box center [519, 182] width 609 height 22
type input "2"
type input "0"
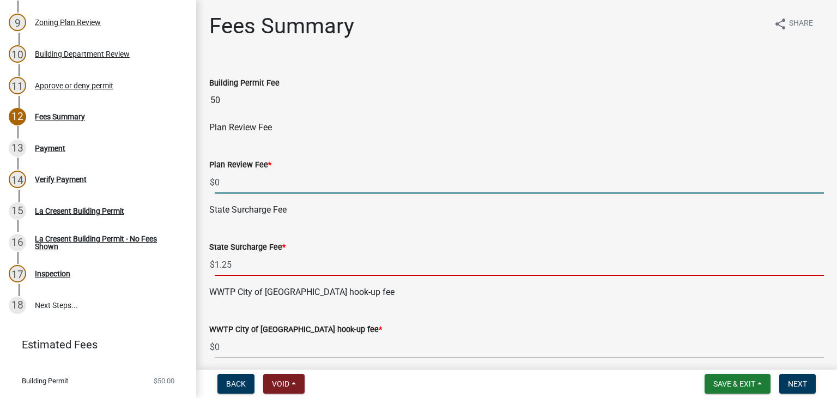
click at [270, 270] on input "1.25" at bounding box center [519, 264] width 609 height 22
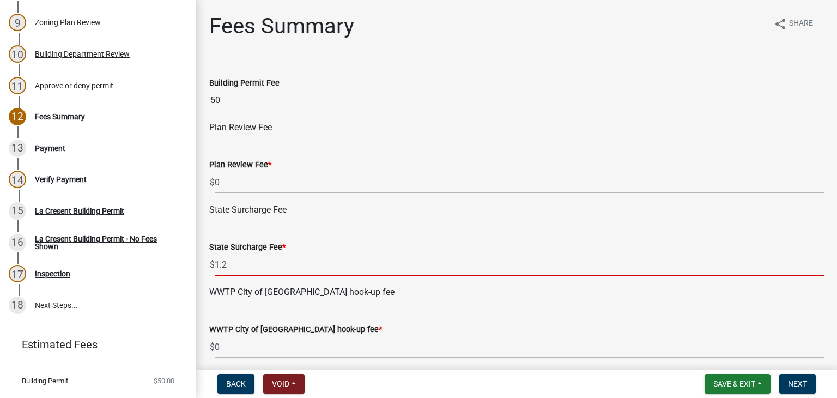
type input "1"
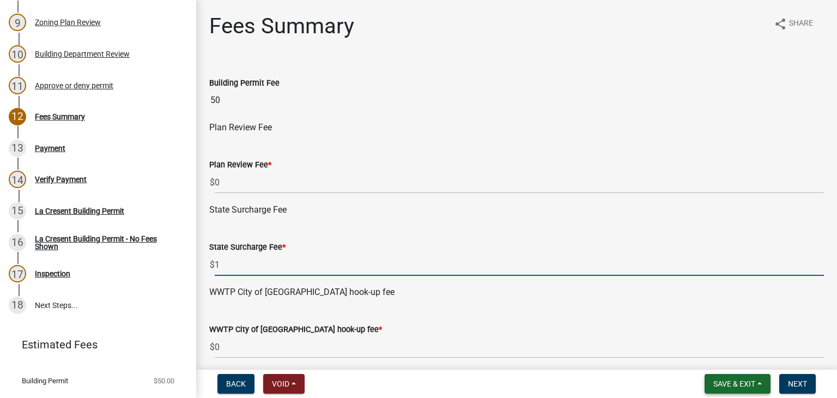
type input "1"
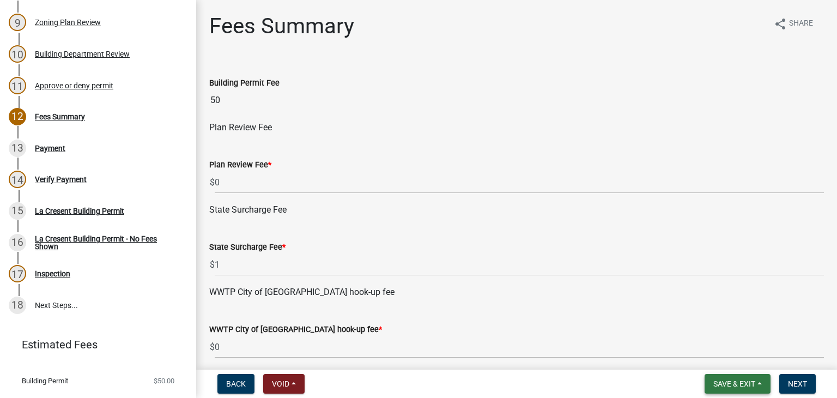
click at [758, 382] on button "Save & Exit" at bounding box center [738, 384] width 66 height 20
click at [711, 332] on button "Save" at bounding box center [726, 329] width 87 height 26
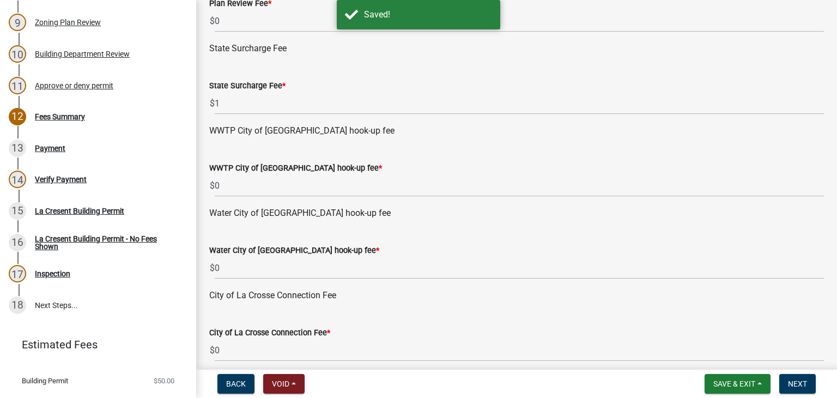
scroll to position [218, 0]
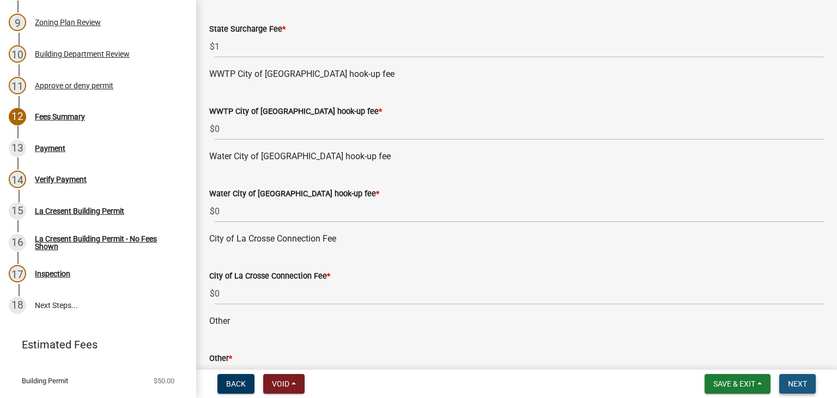
click at [798, 386] on span "Next" at bounding box center [797, 383] width 19 height 9
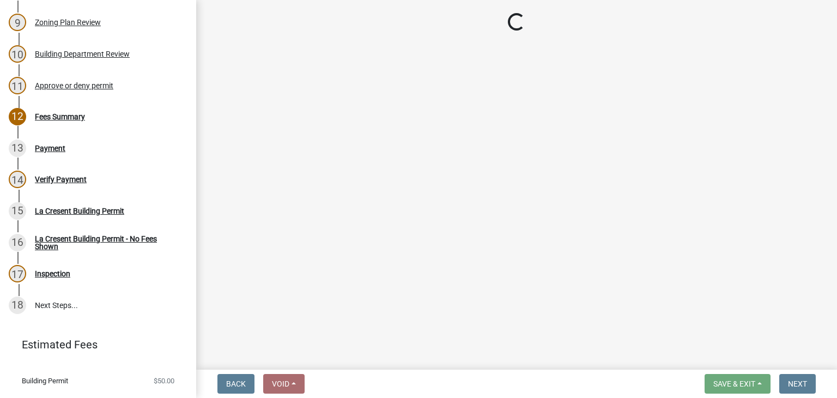
select select "3: 3"
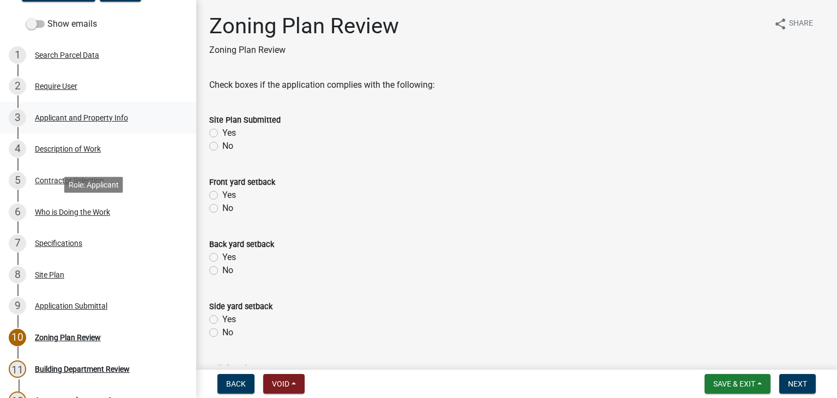
scroll to position [163, 0]
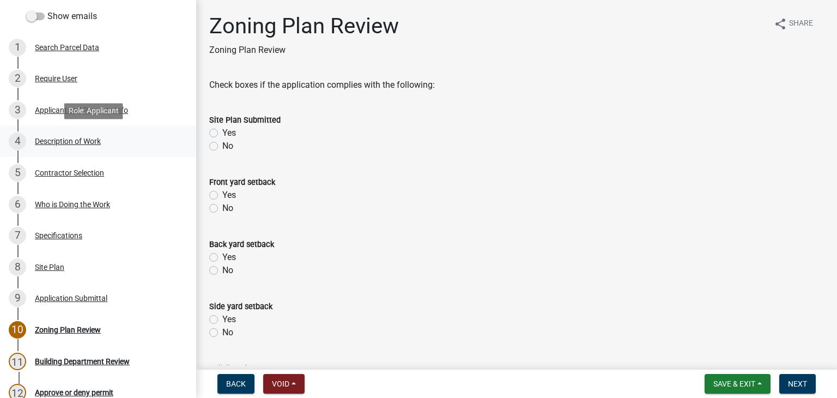
click at [72, 141] on div "Description of Work" at bounding box center [68, 141] width 66 height 8
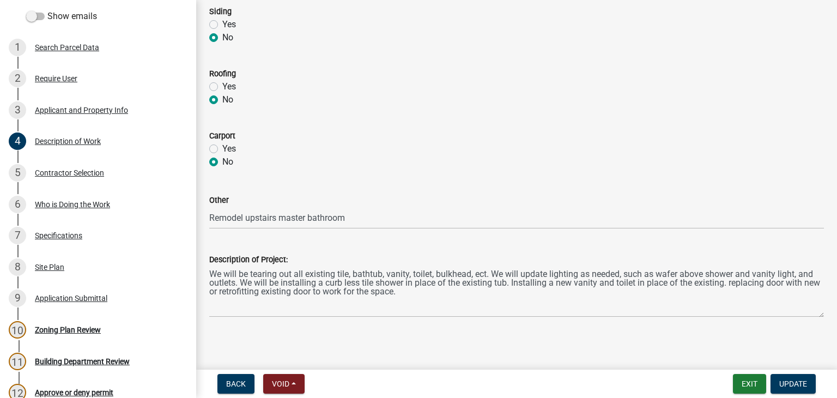
scroll to position [545, 0]
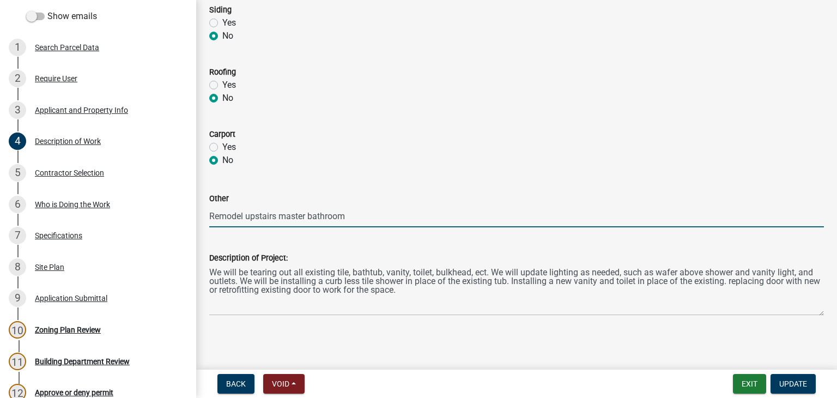
drag, startPoint x: 351, startPoint y: 214, endPoint x: 209, endPoint y: 219, distance: 141.7
click at [209, 219] on input "Remodel upstairs master bathroom" at bounding box center [516, 216] width 615 height 22
click at [54, 235] on div "Specifications" at bounding box center [58, 236] width 47 height 8
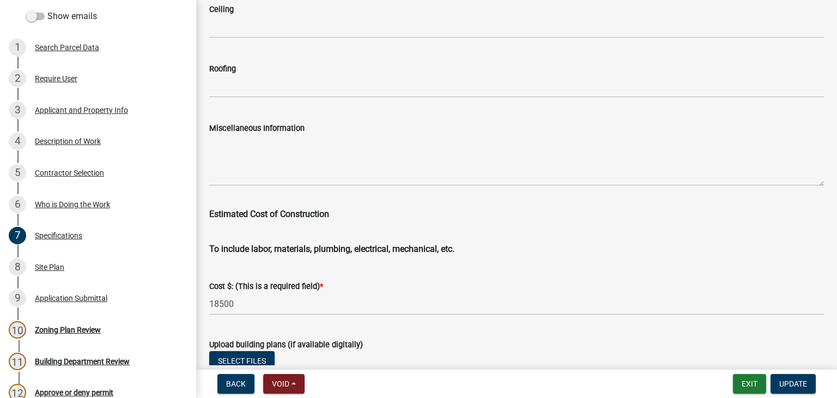
scroll to position [1907, 0]
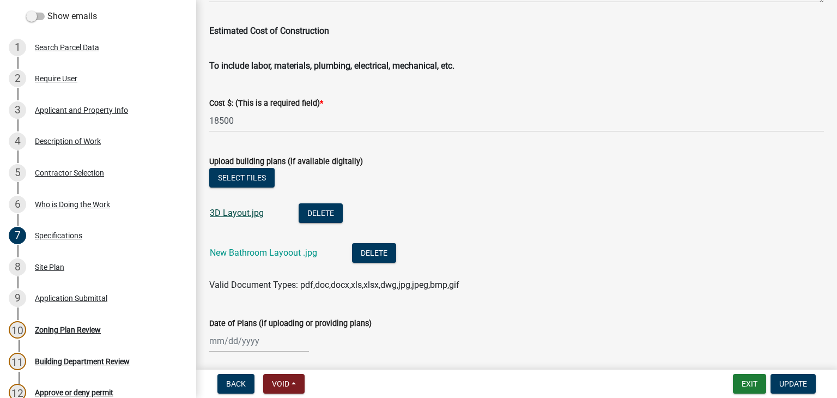
click at [234, 211] on link "3D Layout.jpg" at bounding box center [237, 213] width 54 height 10
click at [248, 252] on link "New Bathroom Layoout .jpg" at bounding box center [263, 252] width 107 height 10
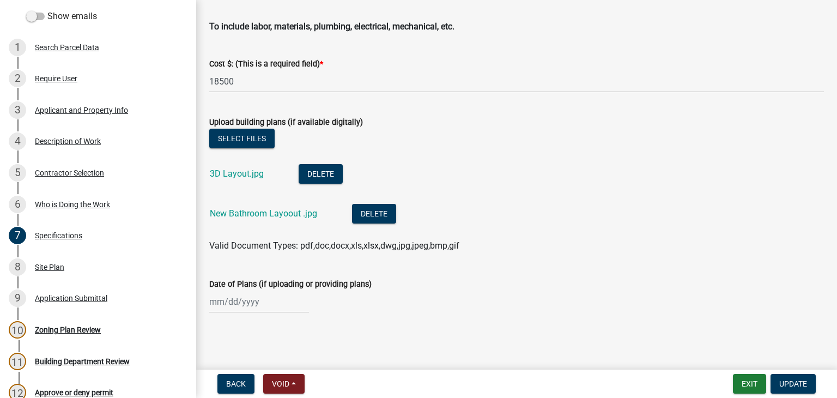
scroll to position [1892, 0]
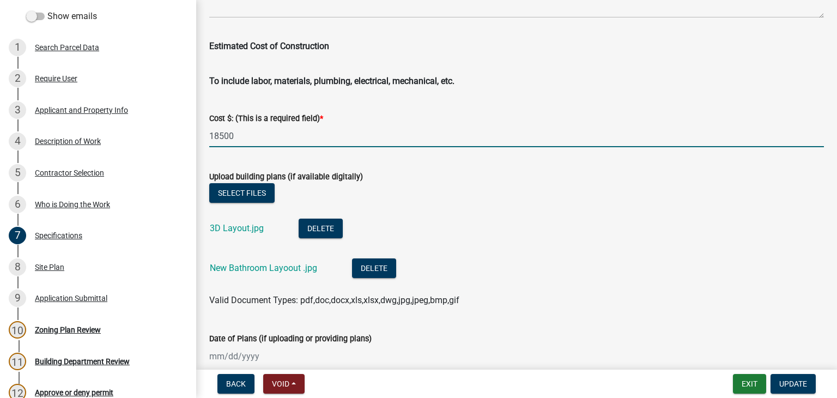
click at [236, 133] on input "18500" at bounding box center [516, 136] width 615 height 22
type input "10000"
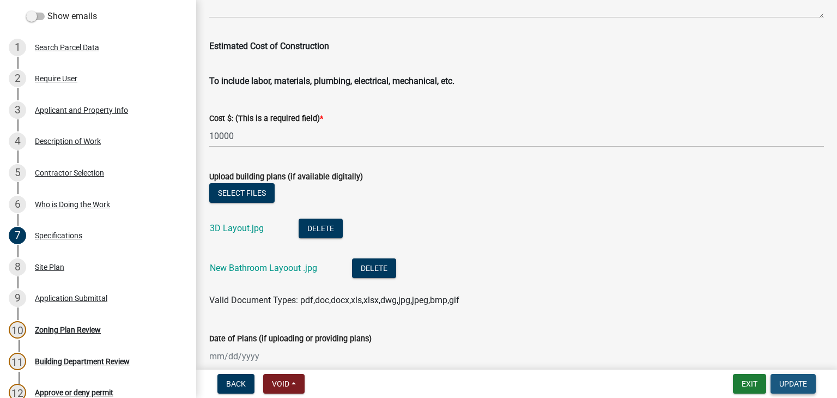
click at [793, 382] on span "Update" at bounding box center [793, 383] width 28 height 9
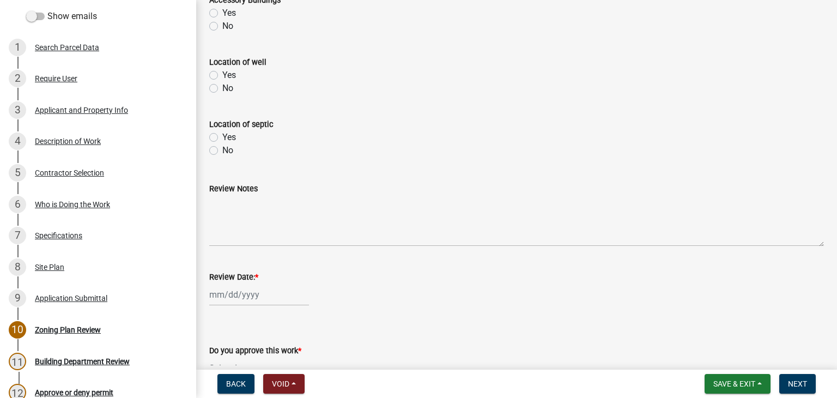
scroll to position [497, 0]
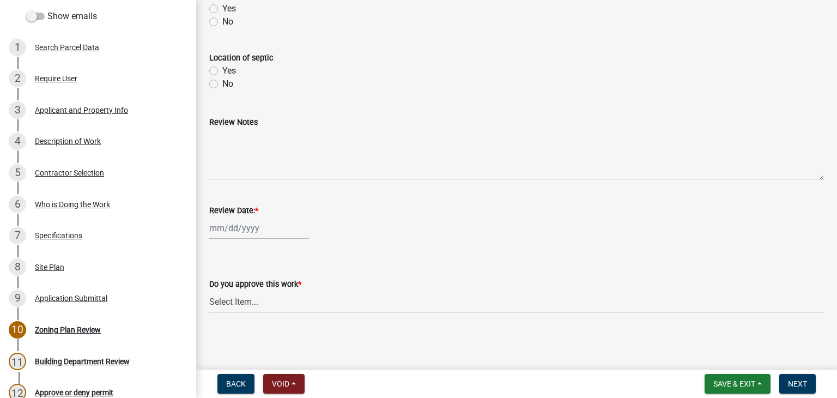
click at [255, 233] on div at bounding box center [259, 228] width 100 height 22
select select "10"
select select "2025"
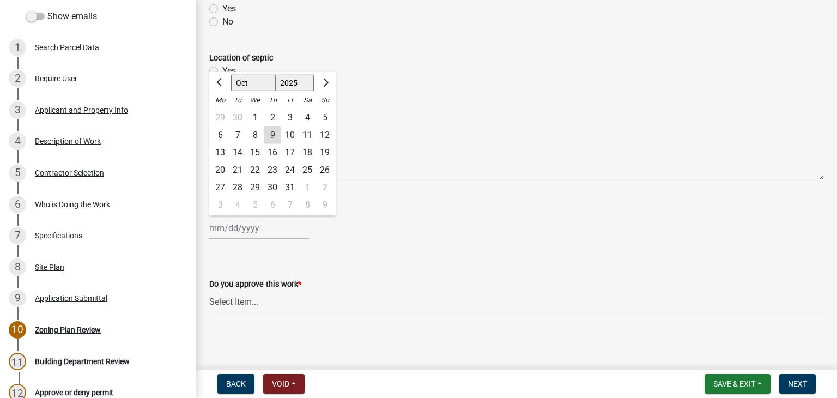
click at [272, 131] on div "9" at bounding box center [272, 134] width 17 height 17
type input "[DATE]"
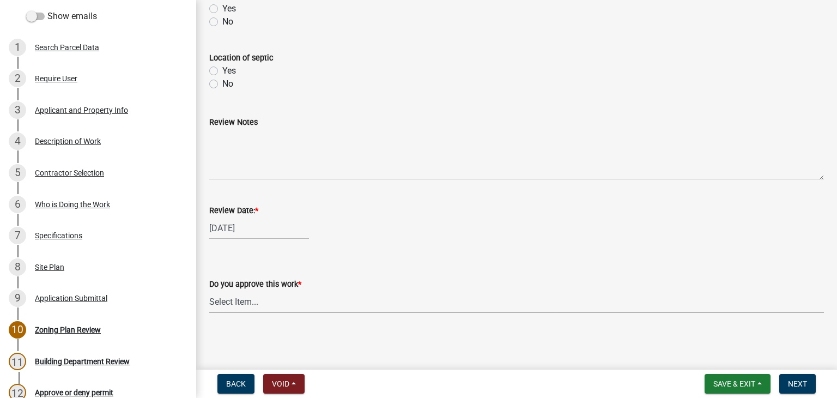
click at [240, 299] on select "Select Item... Yes No" at bounding box center [516, 301] width 615 height 22
click at [209, 290] on select "Select Item... Yes No" at bounding box center [516, 301] width 615 height 22
select select "90a60f2d-528c-4c9a-9c39-f00b3f6598b9"
click at [787, 382] on button "Next" at bounding box center [797, 384] width 37 height 20
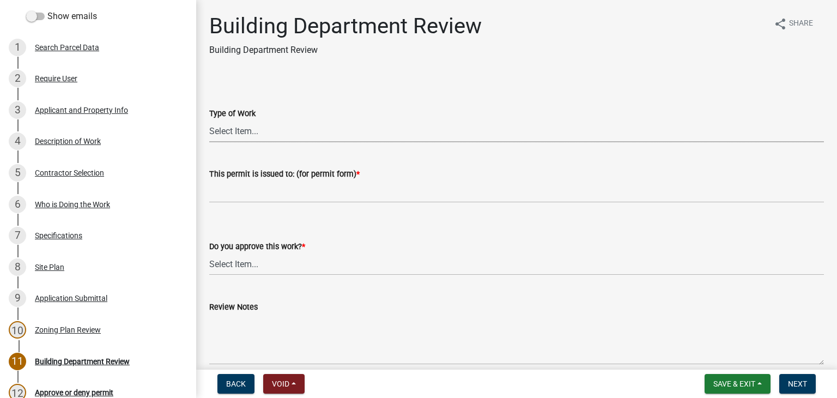
click at [235, 128] on select "Select Item... Roofing Siding Deck Other" at bounding box center [516, 131] width 615 height 22
click at [209, 120] on select "Select Item... Roofing Siding Deck Other" at bounding box center [516, 131] width 615 height 22
select select "bbf8997e-a289-4d03-8bd2-4f168381adc4"
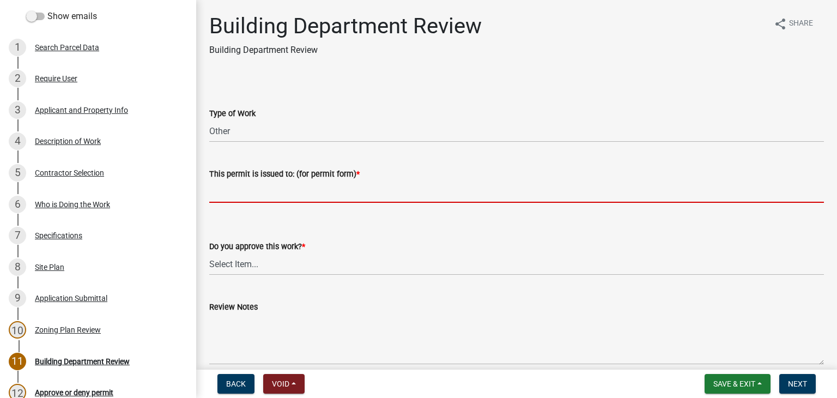
click at [238, 193] on input "This permit is issued to: (for permit form) *" at bounding box center [516, 191] width 615 height 22
paste input "Remodel upstairs master bathroom"
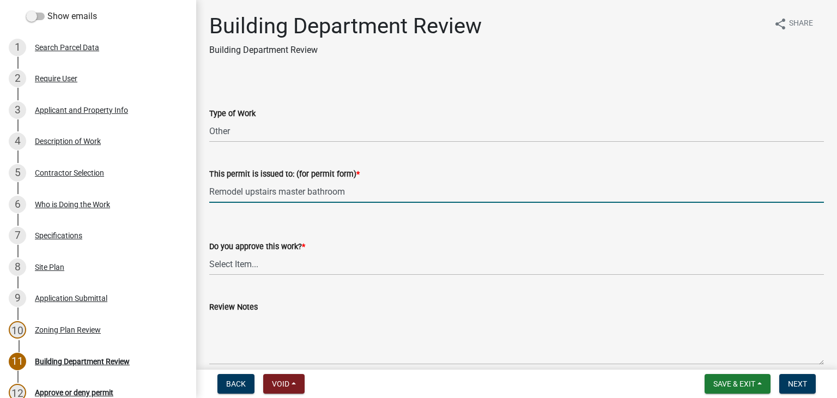
type input "Remodel upstairs master bathroom"
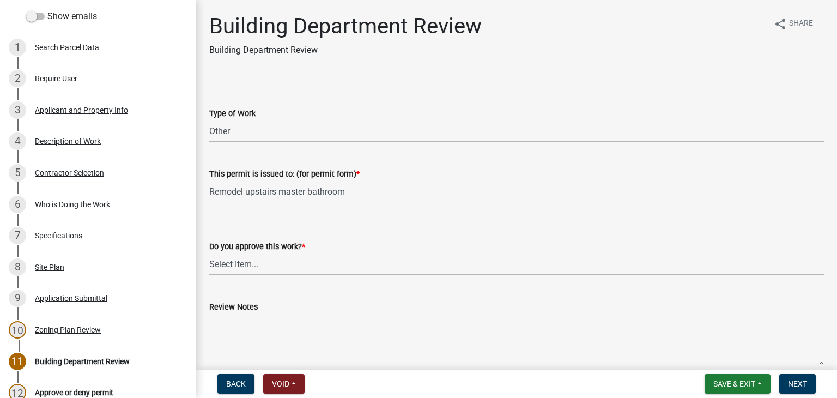
click at [264, 264] on select "Select Item... Yes No" at bounding box center [516, 264] width 615 height 22
click at [209, 253] on select "Select Item... Yes No" at bounding box center [516, 264] width 615 height 22
select select "689549b3-38a5-47de-8a89-287a50612ed0"
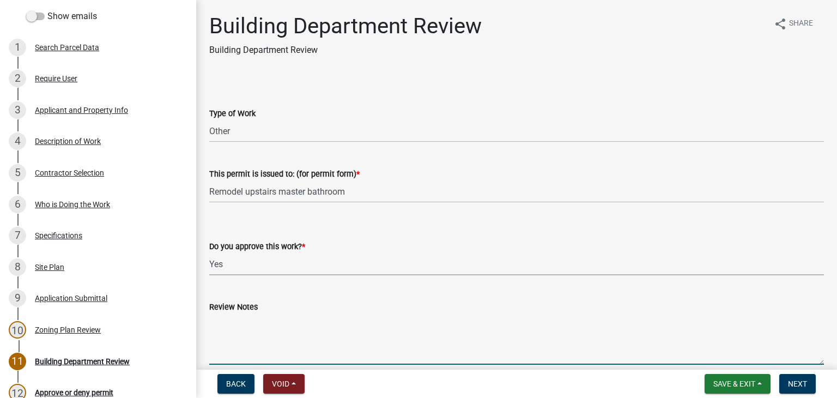
click at [251, 318] on textarea "Review Notes" at bounding box center [516, 338] width 615 height 51
type textarea "c"
click at [372, 321] on textarea "Call for insulation vapor barrier inspection" at bounding box center [516, 338] width 615 height 51
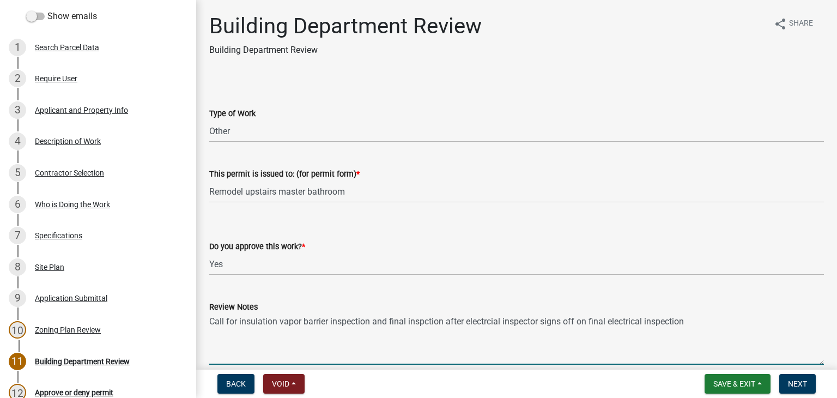
click at [278, 321] on textarea "Call for insulation vapor barrier inspection and final inspction after electrci…" at bounding box center [516, 338] width 615 height 51
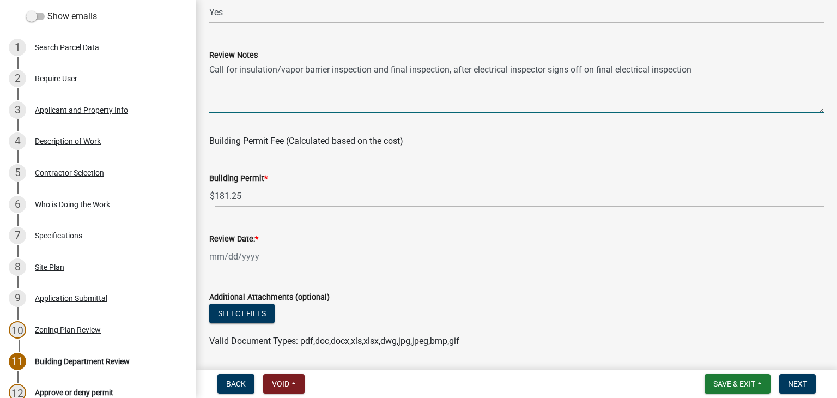
scroll to position [287, 0]
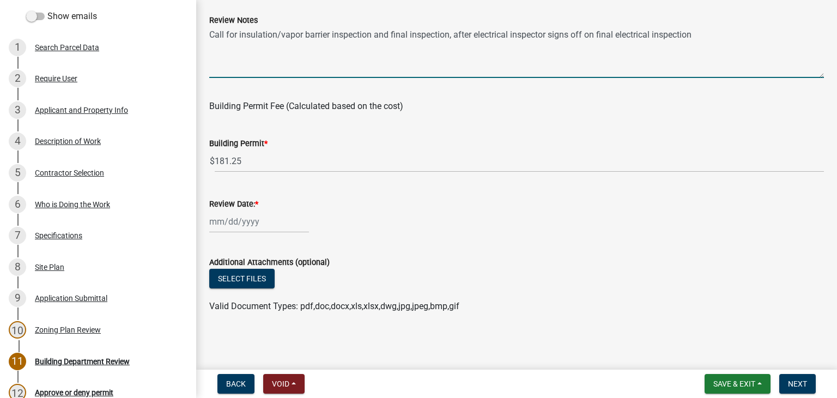
type textarea "Call for insulation/vapor barrier inspection and final inspection, after electr…"
select select "10"
select select "2025"
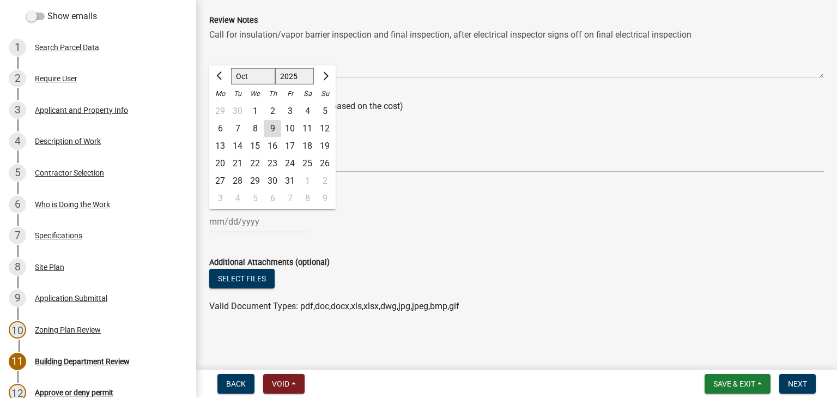
click at [276, 225] on div "[PERSON_NAME] Feb Mar Apr [PERSON_NAME][DATE] Oct Nov [DATE] 1526 1527 1528 152…" at bounding box center [259, 221] width 100 height 22
click at [272, 129] on div "9" at bounding box center [272, 128] width 17 height 17
type input "[DATE]"
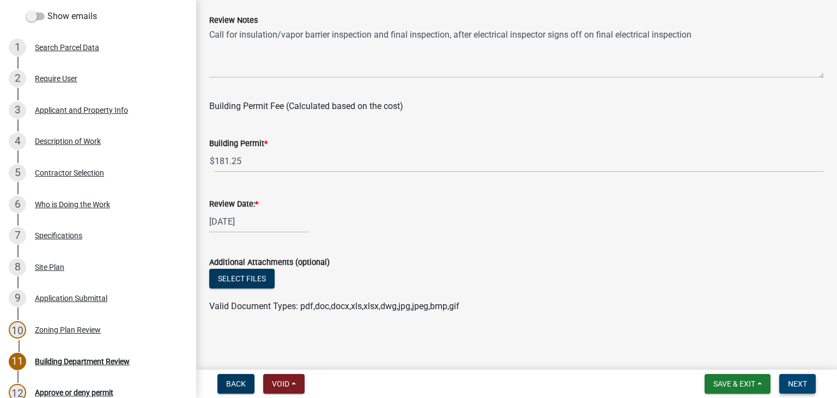
click at [800, 384] on span "Next" at bounding box center [797, 383] width 19 height 9
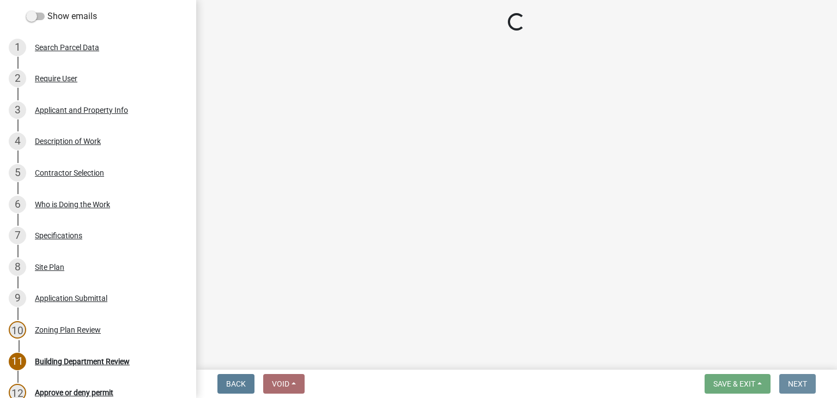
scroll to position [0, 0]
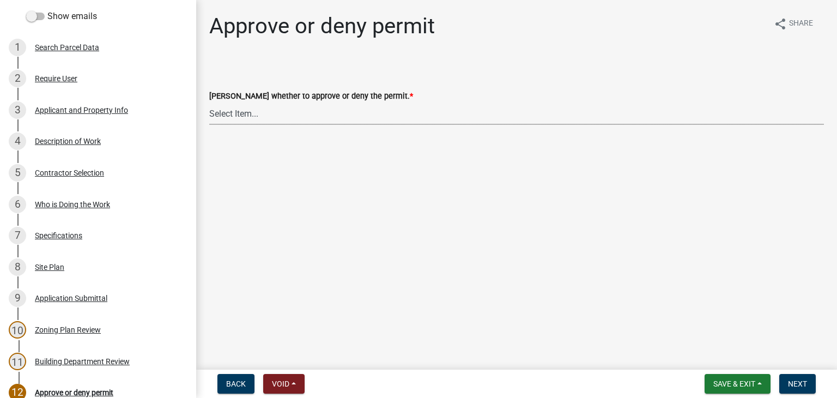
click at [255, 110] on select "Select Item... Approve Deny" at bounding box center [516, 113] width 615 height 22
click at [209, 102] on select "Select Item... Approve Deny" at bounding box center [516, 113] width 615 height 22
select select "d6055423-832b-4dbf-8b87-0bb94d1ae5d3"
click at [793, 380] on span "Next" at bounding box center [797, 383] width 19 height 9
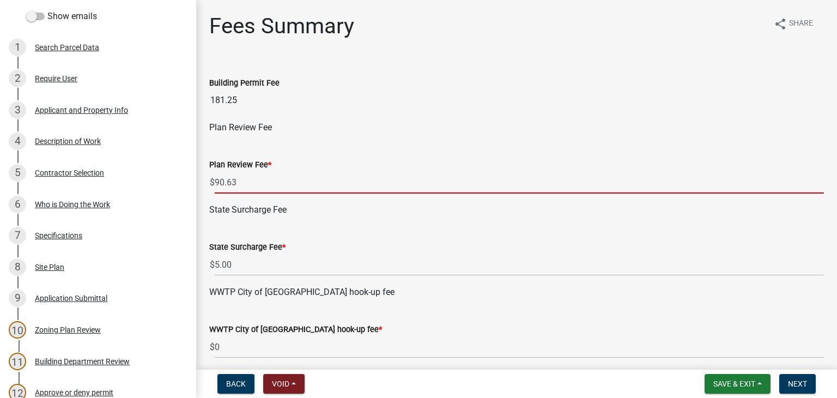
click at [248, 181] on input "90.63" at bounding box center [519, 182] width 609 height 22
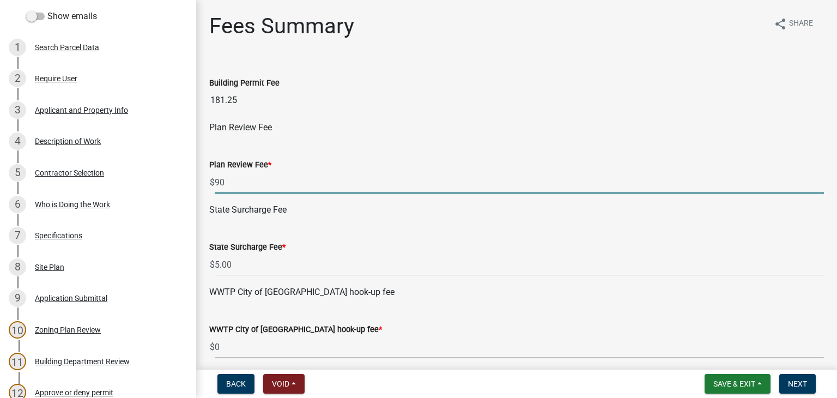
type input "9"
type input "0"
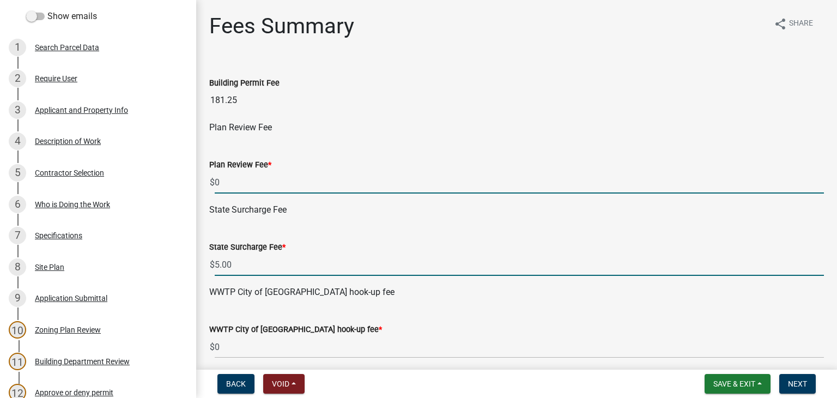
click at [264, 265] on input "5.00" at bounding box center [519, 264] width 609 height 22
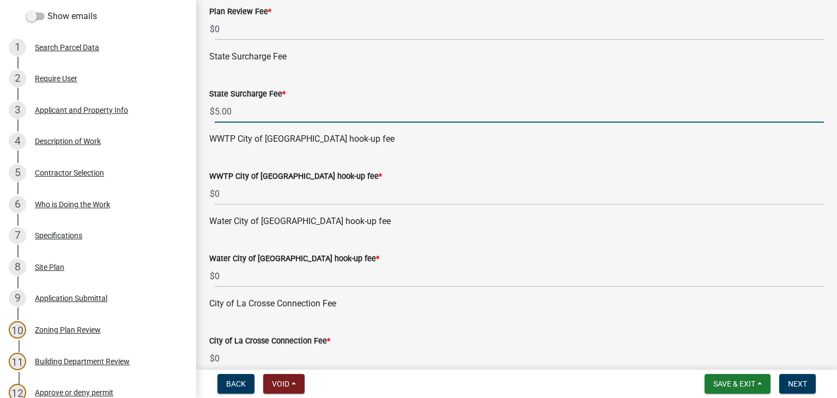
scroll to position [218, 0]
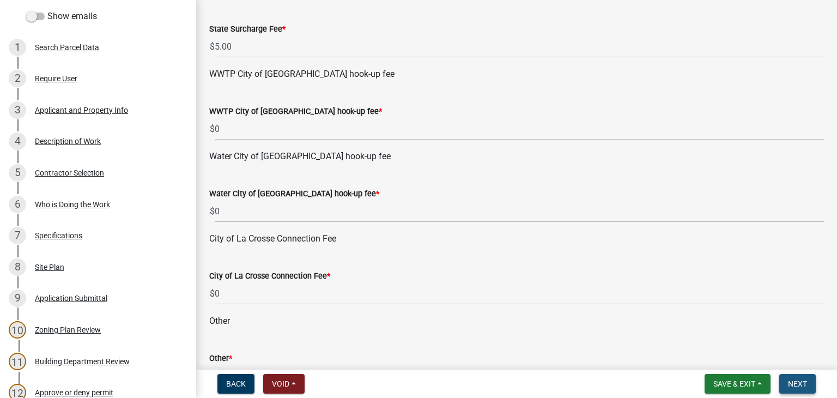
click at [787, 384] on button "Next" at bounding box center [797, 384] width 37 height 20
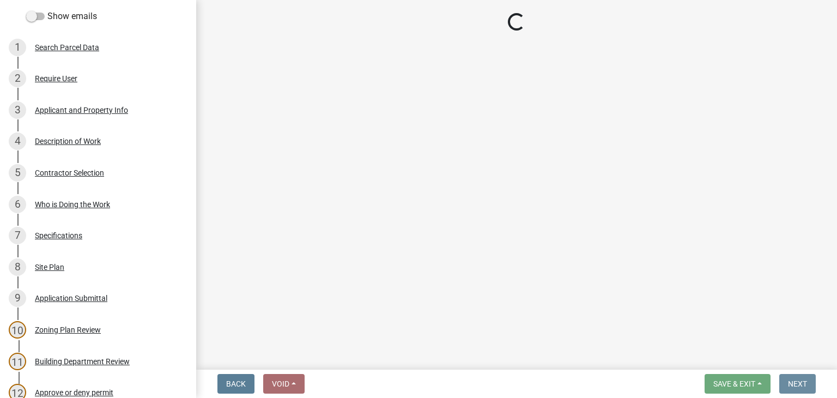
scroll to position [0, 0]
select select "3: 3"
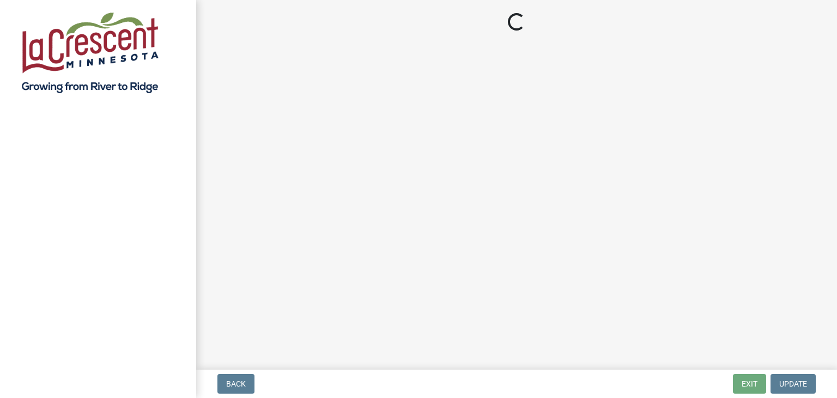
select select "3: 3"
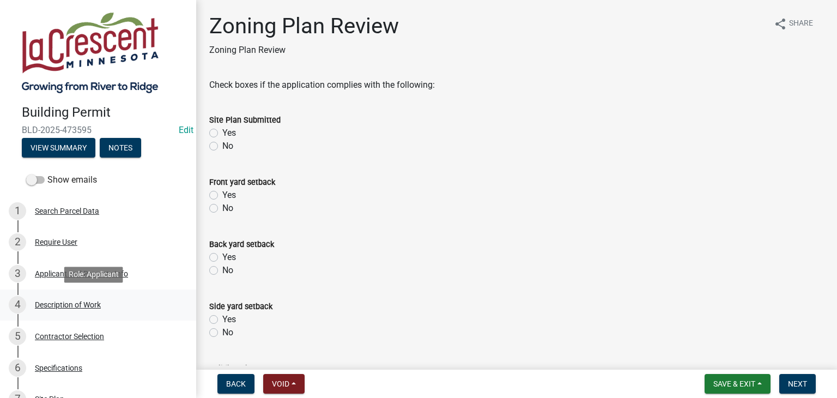
click at [75, 306] on div "Description of Work" at bounding box center [68, 305] width 66 height 8
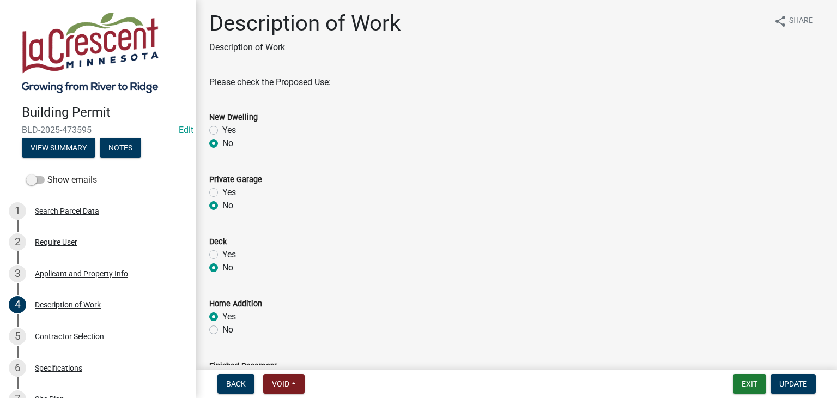
scroll to position [2, 0]
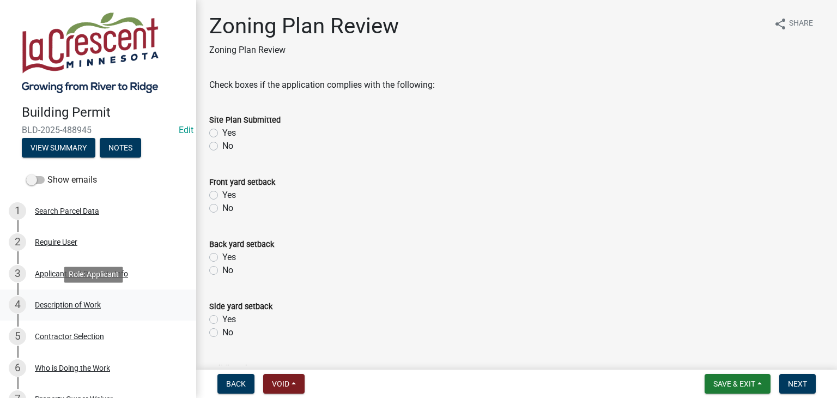
click at [87, 301] on div "Description of Work" at bounding box center [68, 305] width 66 height 8
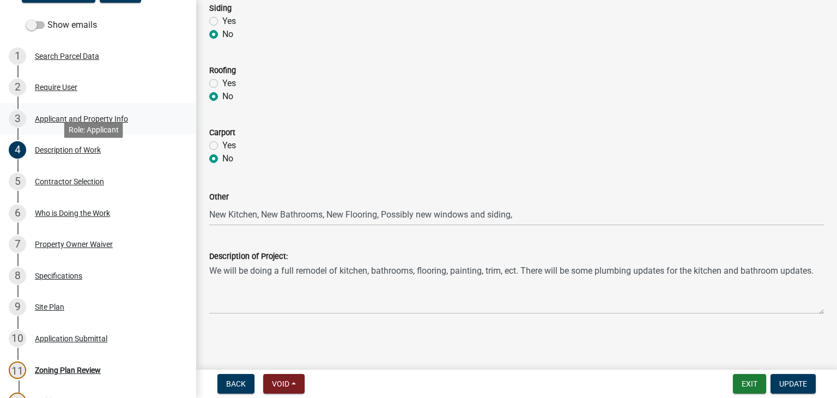
scroll to position [163, 0]
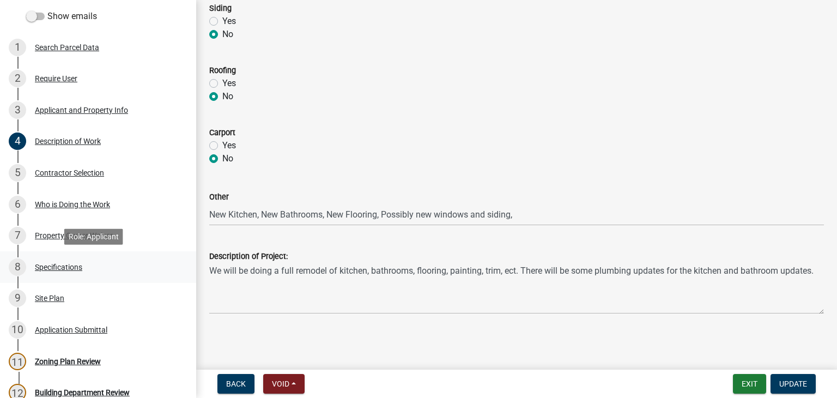
click at [66, 268] on div "Specifications" at bounding box center [58, 267] width 47 height 8
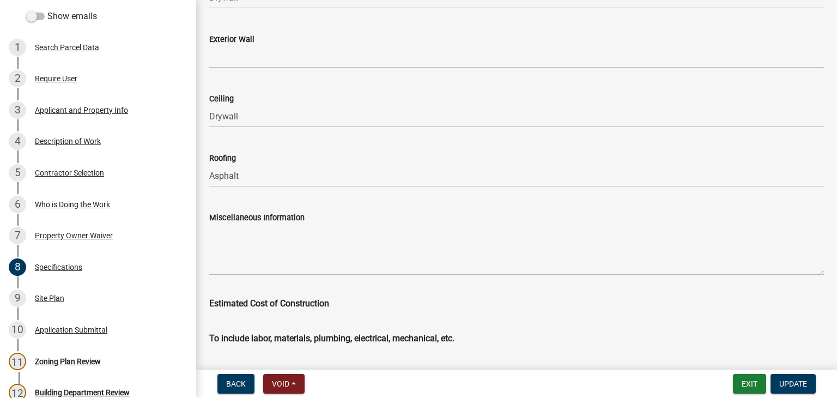
scroll to position [1867, 0]
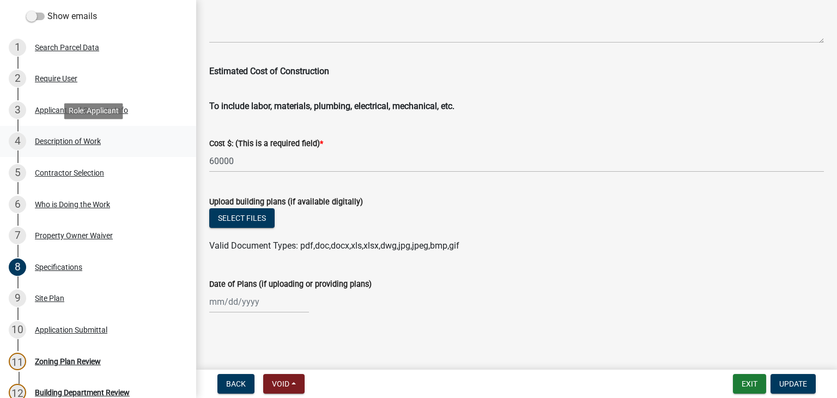
click at [65, 139] on div "Description of Work" at bounding box center [68, 141] width 66 height 8
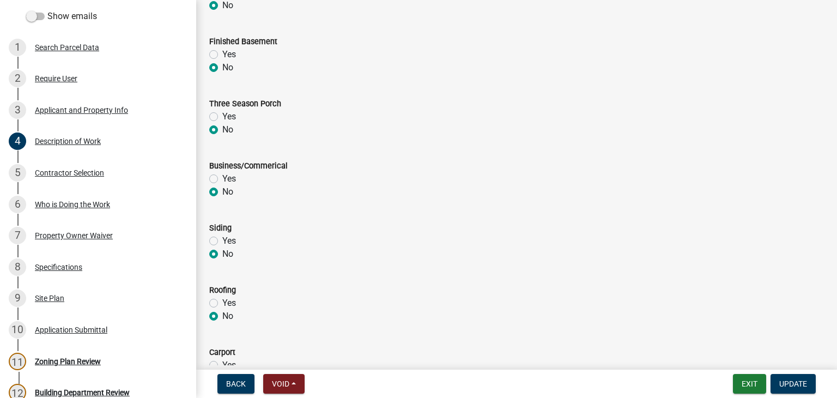
scroll to position [546, 0]
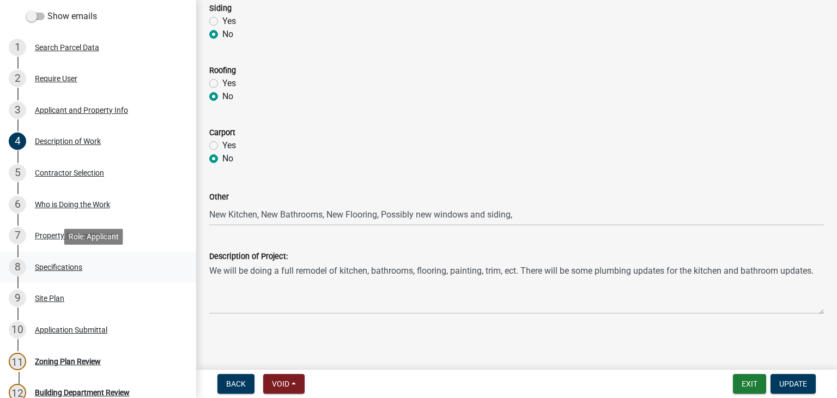
click at [62, 263] on div "Specifications" at bounding box center [58, 267] width 47 height 8
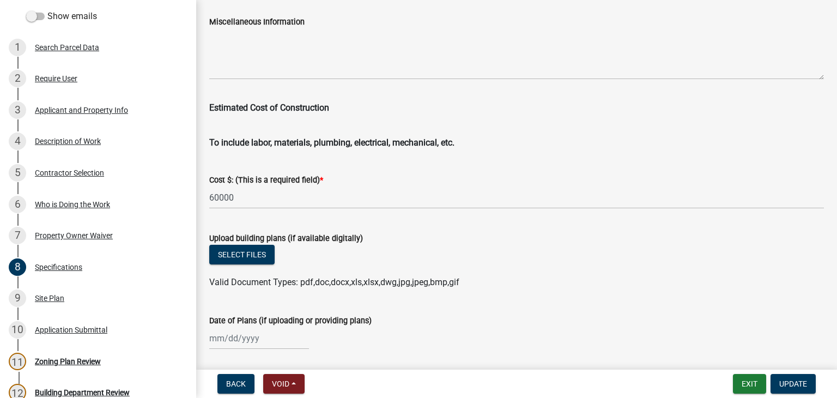
scroll to position [1853, 0]
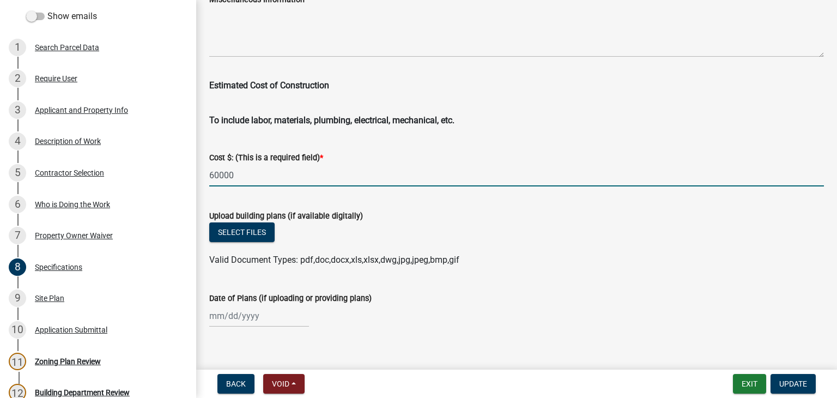
click at [215, 175] on input "60000" at bounding box center [516, 175] width 615 height 22
type input "40000"
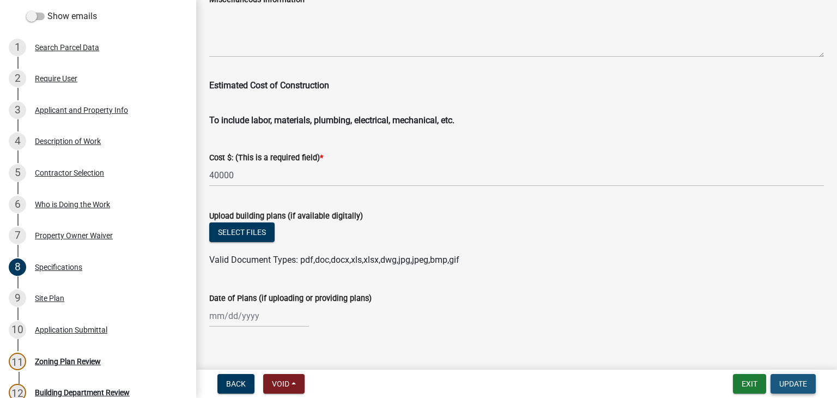
click at [793, 386] on span "Update" at bounding box center [793, 383] width 28 height 9
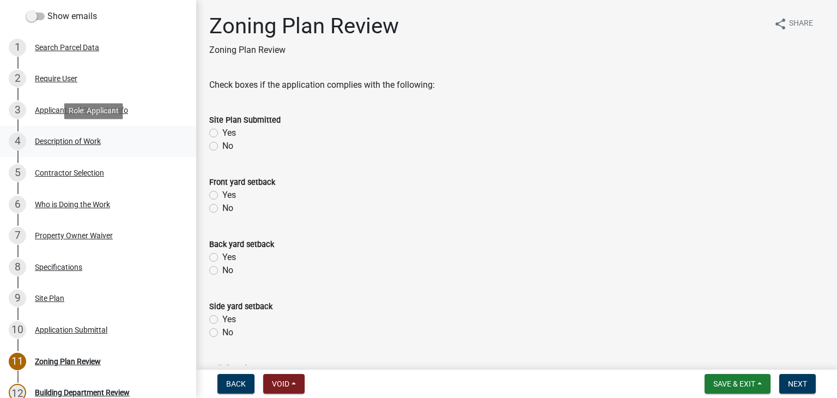
click at [75, 143] on div "Description of Work" at bounding box center [68, 141] width 66 height 8
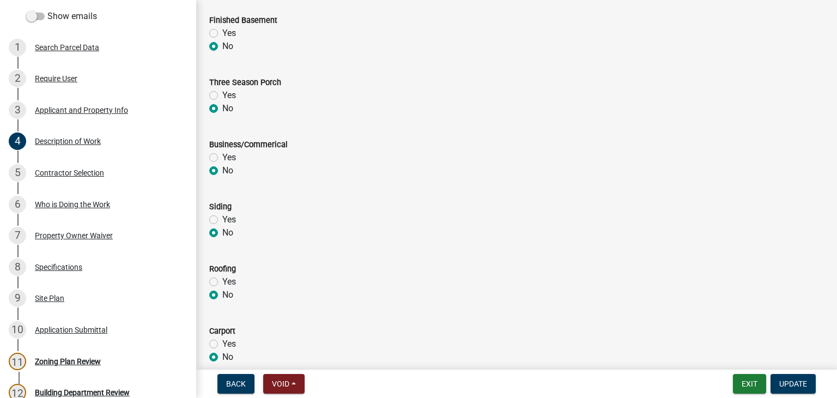
scroll to position [546, 0]
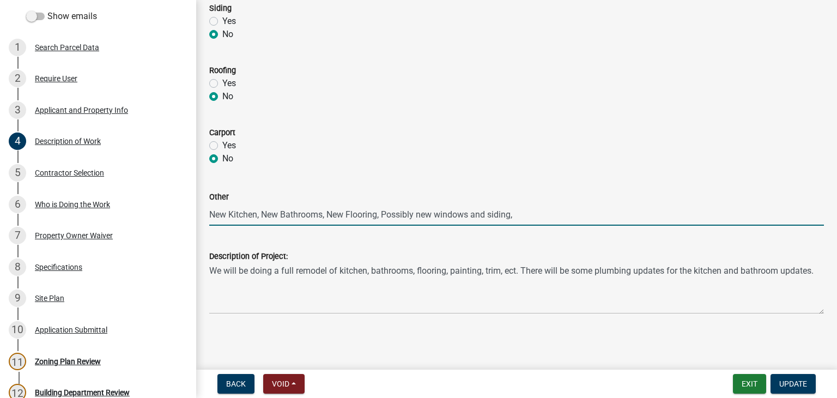
drag, startPoint x: 514, startPoint y: 216, endPoint x: 210, endPoint y: 218, distance: 303.5
click at [210, 218] on input "New Kitchen, New Bathrooms, New Flooring, Possibly new windows and siding," at bounding box center [516, 214] width 615 height 22
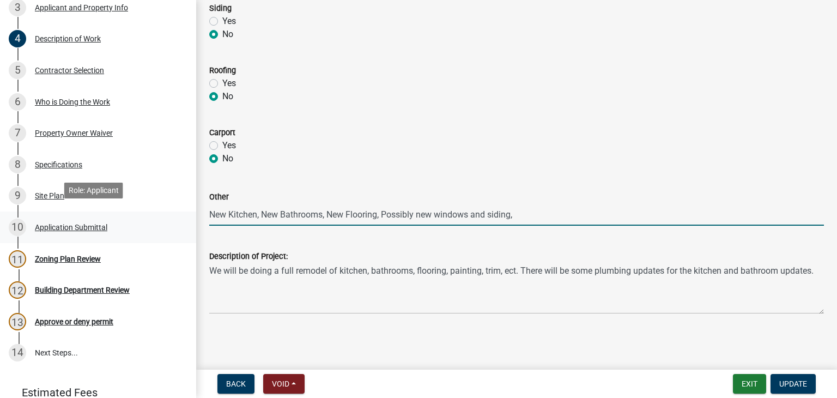
scroll to position [272, 0]
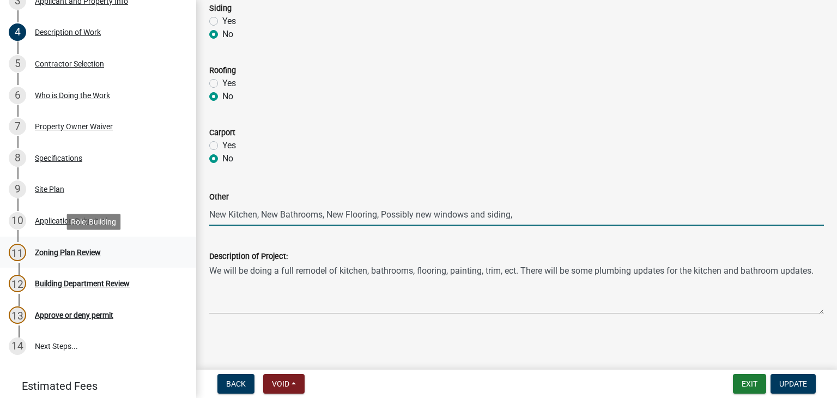
click at [68, 252] on div "Zoning Plan Review" at bounding box center [68, 252] width 66 height 8
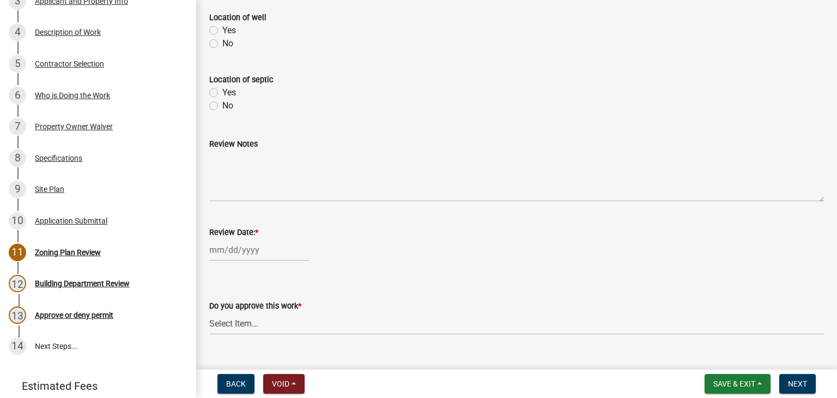
scroll to position [497, 0]
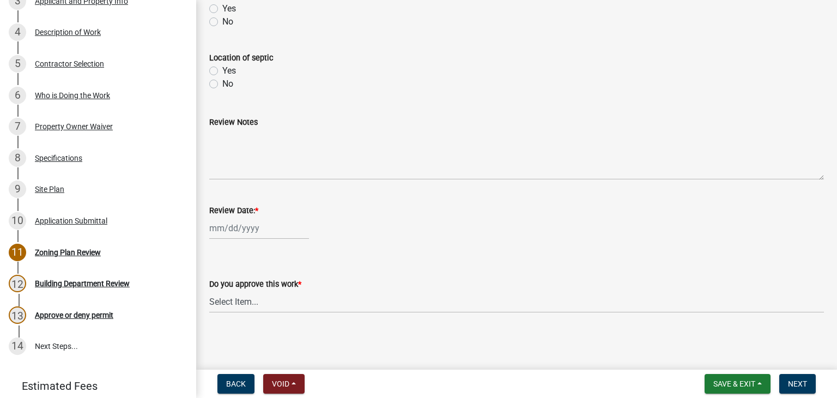
click at [242, 227] on div at bounding box center [259, 228] width 100 height 22
select select "10"
select select "2025"
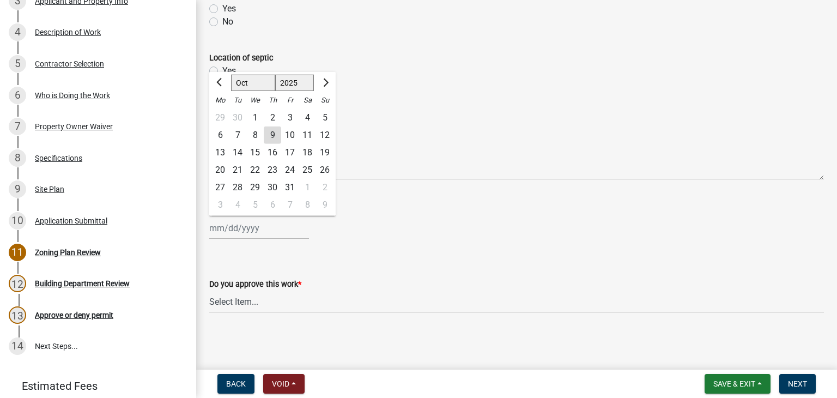
click at [271, 139] on div "9" at bounding box center [272, 134] width 17 height 17
type input "[DATE]"
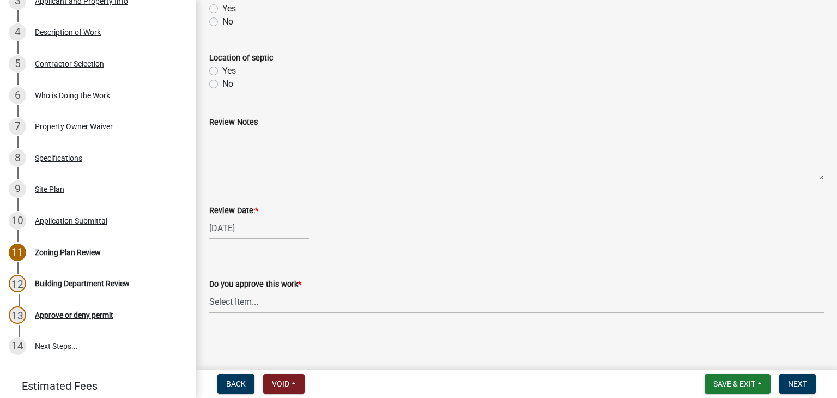
click at [240, 306] on select "Select Item... Yes No" at bounding box center [516, 301] width 615 height 22
click at [209, 290] on select "Select Item... Yes No" at bounding box center [516, 301] width 615 height 22
select select "90a60f2d-528c-4c9a-9c39-f00b3f6598b9"
click at [796, 384] on span "Next" at bounding box center [797, 383] width 19 height 9
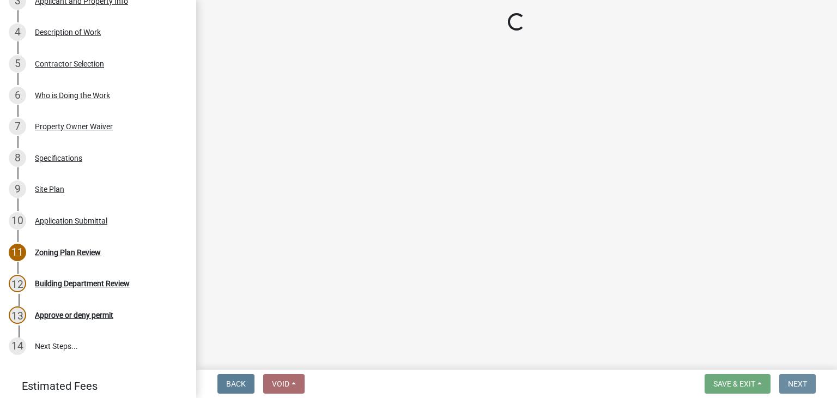
scroll to position [0, 0]
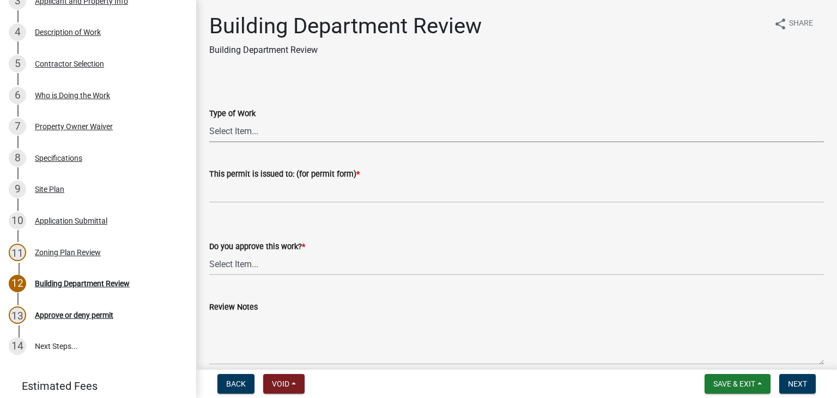
click at [251, 131] on select "Select Item... Roofing Siding Deck Other" at bounding box center [516, 131] width 615 height 22
click at [209, 120] on select "Select Item... Roofing Siding Deck Other" at bounding box center [516, 131] width 615 height 22
select select "bbf8997e-a289-4d03-8bd2-4f168381adc4"
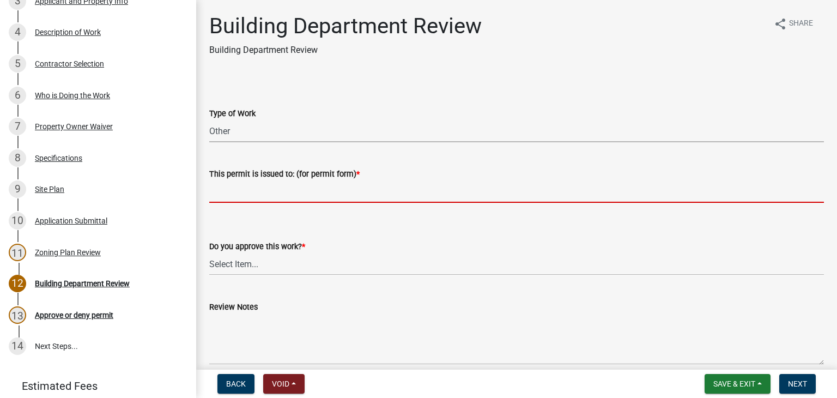
click at [239, 195] on input "This permit is issued to: (for permit form) *" at bounding box center [516, 191] width 615 height 22
paste input "New Kitchen, New Bathrooms, New Flooring, Possibly new windows and siding,"
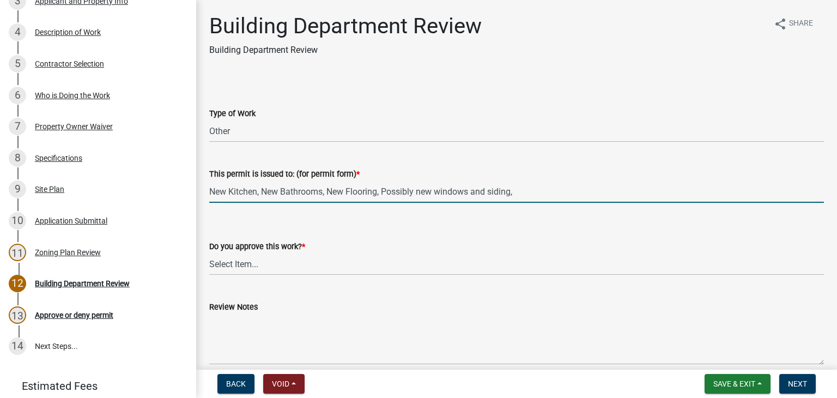
click at [230, 191] on input "New Kitchen, New Bathrooms, New Flooring, Possibly new windows and siding," at bounding box center [516, 191] width 615 height 22
click at [260, 191] on input "Kitchen, New Bathrooms, New Flooring, Possibly new windows and siding," at bounding box center [516, 191] width 615 height 22
click at [379, 189] on input "Kitchen, Bathrooms, New Flooring, Possibly new windows and siding," at bounding box center [516, 191] width 615 height 22
click at [244, 191] on input "Kitchen, Bathrooms, new windows and siding," at bounding box center [516, 191] width 615 height 22
click at [300, 192] on input "Kitchen and Bathrooms, new windows and siding," at bounding box center [516, 191] width 615 height 22
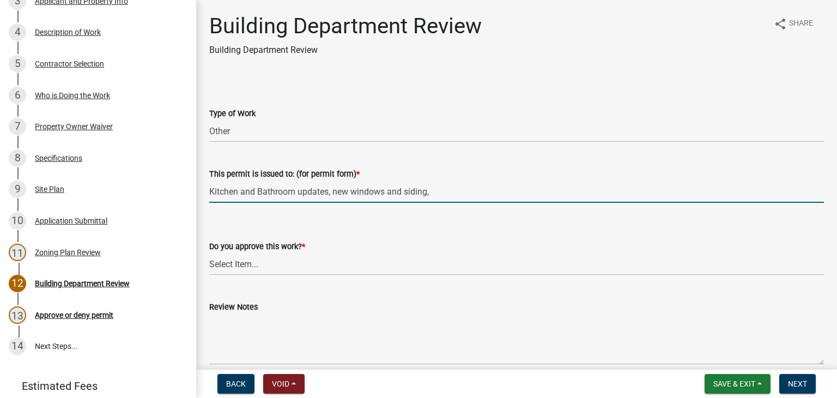
click at [259, 187] on input "Kitchen and Bathroom updates, new windows and siding," at bounding box center [516, 191] width 615 height 22
click at [415, 189] on input "Kitchen/Bathroom updates, new windows and siding," at bounding box center [516, 191] width 615 height 22
type input "Kitchen/Bathroom updates, new windows and siding."
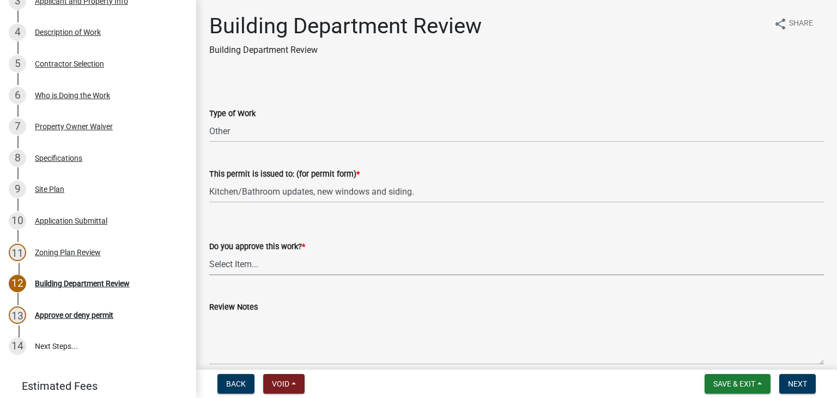
click at [246, 266] on select "Select Item... Yes No" at bounding box center [516, 264] width 615 height 22
click at [209, 253] on select "Select Item... Yes No" at bounding box center [516, 264] width 615 height 22
select select "689549b3-38a5-47de-8a89-287a50612ed0"
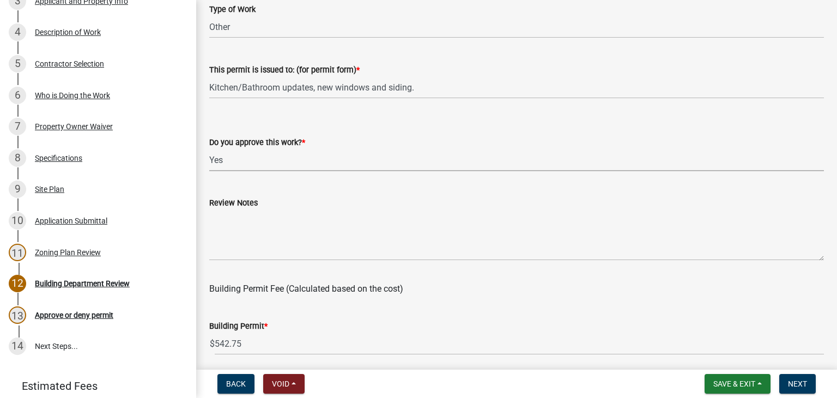
scroll to position [109, 0]
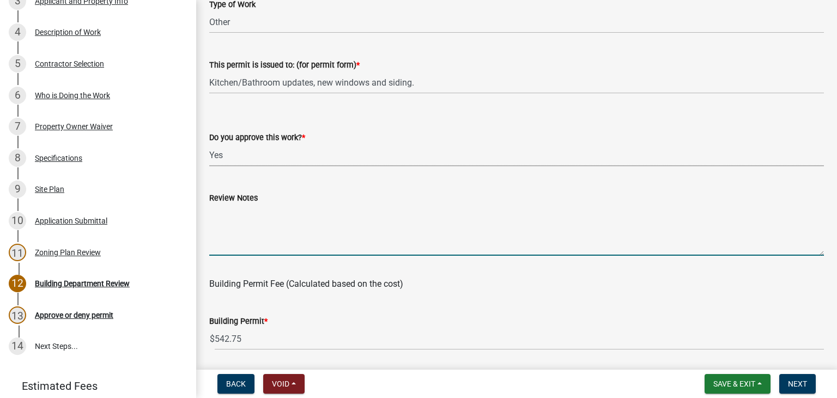
click at [323, 227] on textarea "Review Notes" at bounding box center [516, 229] width 615 height 51
click at [364, 212] on textarea "Call for framing, insulation/vapor barrier inspection" at bounding box center [516, 229] width 615 height 51
click at [495, 210] on textarea "Call for framing, insulation/vapor barrier, house wrap and final inspection" at bounding box center [516, 229] width 615 height 51
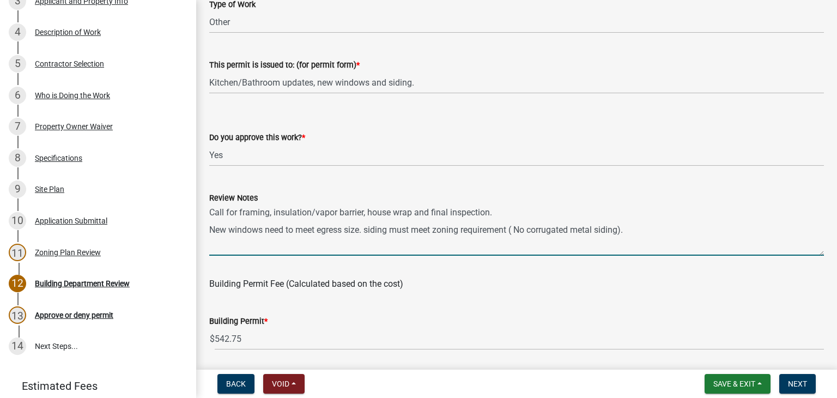
click at [523, 226] on textarea "Call for framing, insulation/vapor barrier, house wrap and final inspection. Ne…" at bounding box center [516, 229] width 615 height 51
type textarea "Call for framing, insulation/vapor barrier, house wrap and final inspection. Ne…"
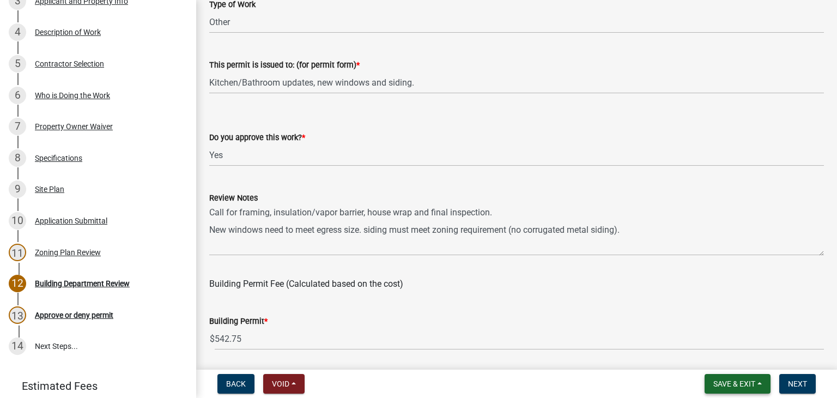
click at [758, 383] on button "Save & Exit" at bounding box center [738, 384] width 66 height 20
click at [737, 333] on button "Save" at bounding box center [726, 329] width 87 height 26
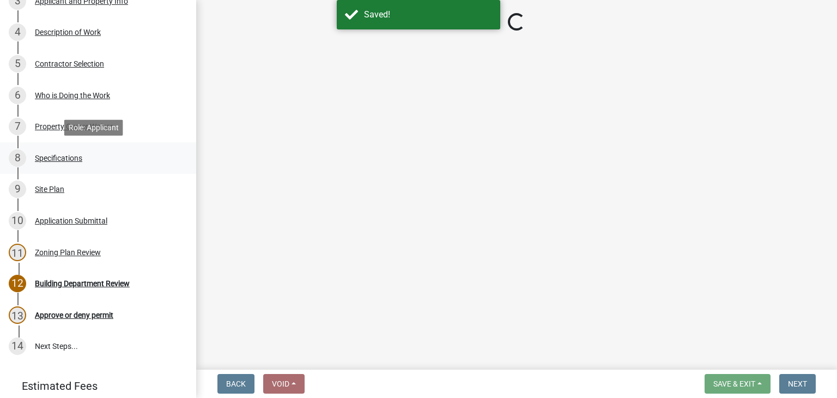
select select "bbf8997e-a289-4d03-8bd2-4f168381adc4"
select select "689549b3-38a5-47de-8a89-287a50612ed0"
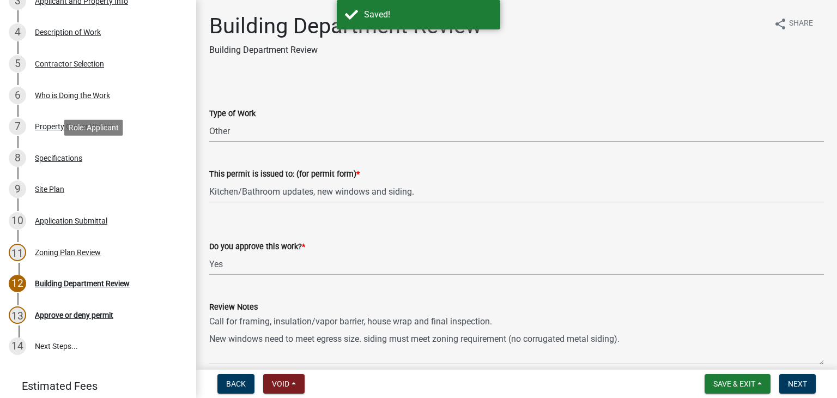
click at [58, 159] on div "Specifications" at bounding box center [58, 158] width 47 height 8
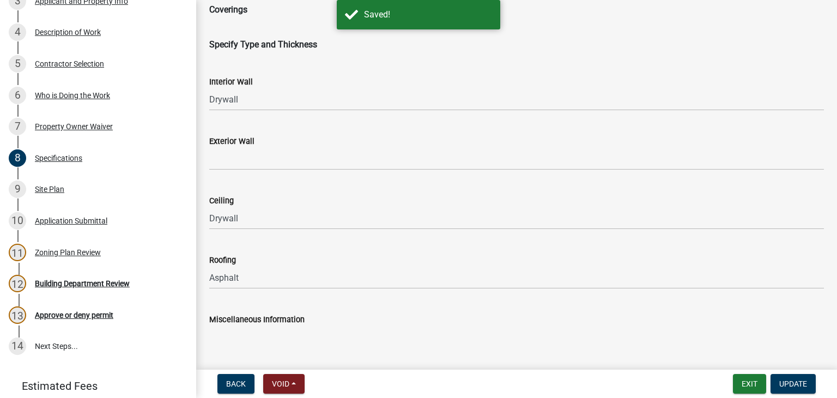
scroll to position [1798, 0]
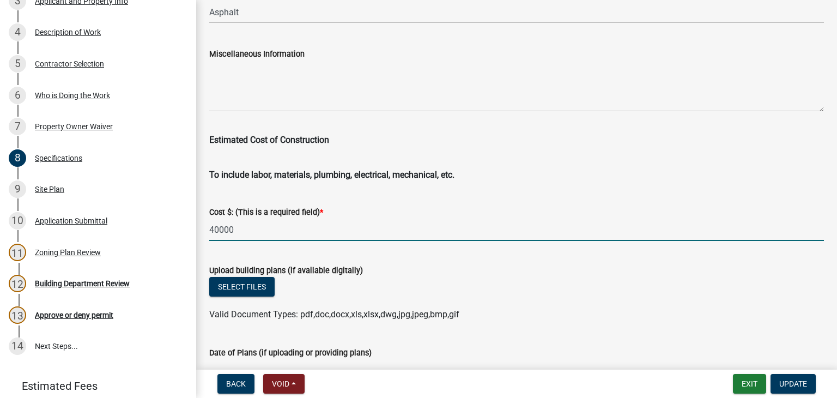
click at [214, 226] on input "40000" at bounding box center [516, 229] width 615 height 22
type input "30000"
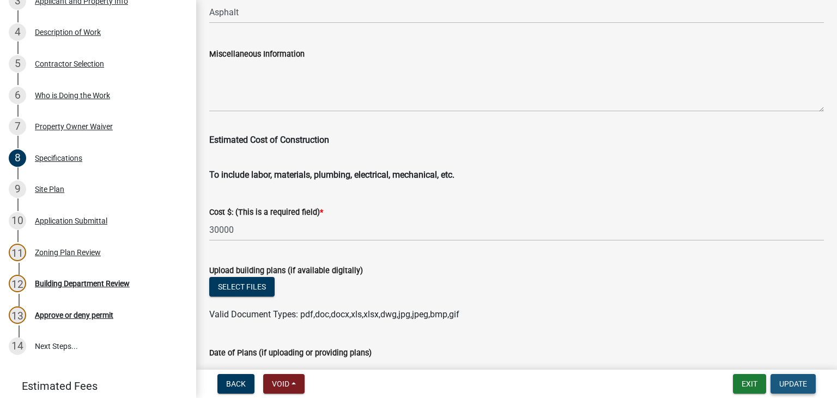
click at [787, 384] on span "Update" at bounding box center [793, 383] width 28 height 9
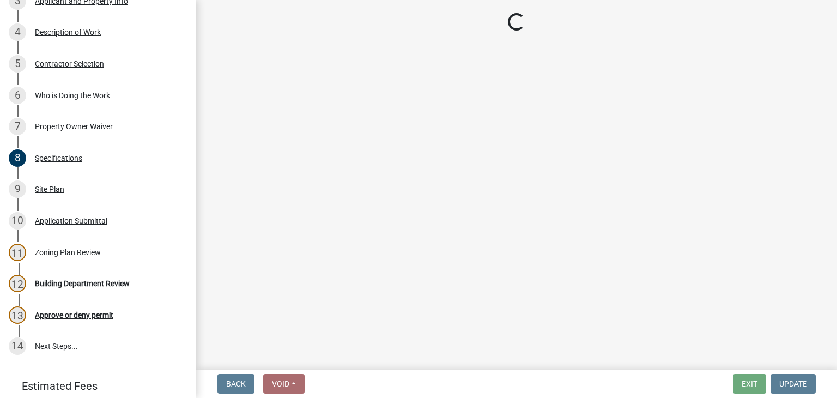
select select "bbf8997e-a289-4d03-8bd2-4f168381adc4"
select select "689549b3-38a5-47de-8a89-287a50612ed0"
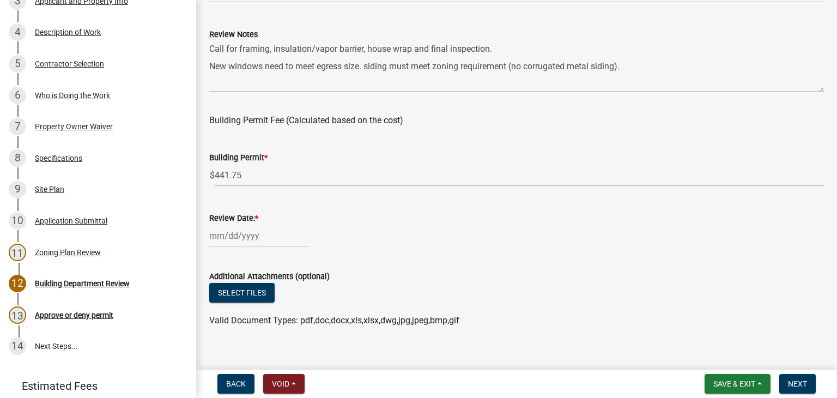
scroll to position [287, 0]
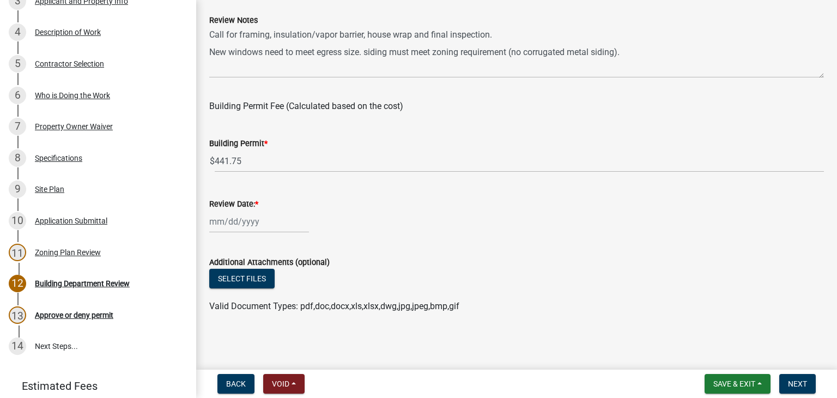
select select "10"
select select "2025"
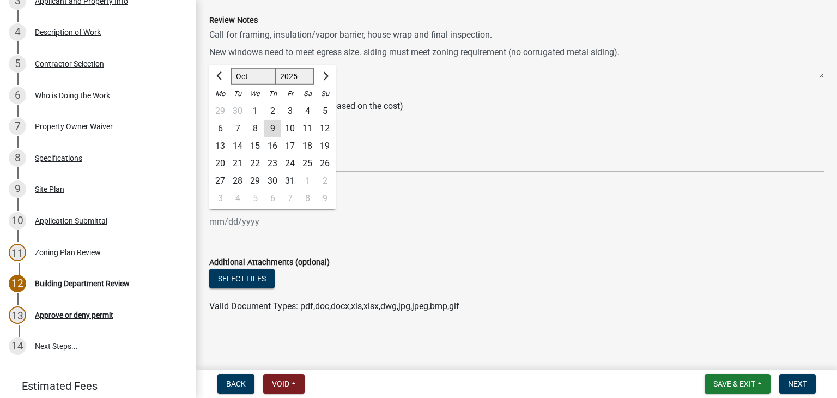
click at [247, 229] on div "Jan Feb Mar Apr May Jun Jul Aug Sep Oct Nov Dec 1525 1526 1527 1528 1529 1530 1…" at bounding box center [259, 221] width 100 height 22
click at [266, 130] on div "9" at bounding box center [272, 128] width 17 height 17
type input "10/09/2025"
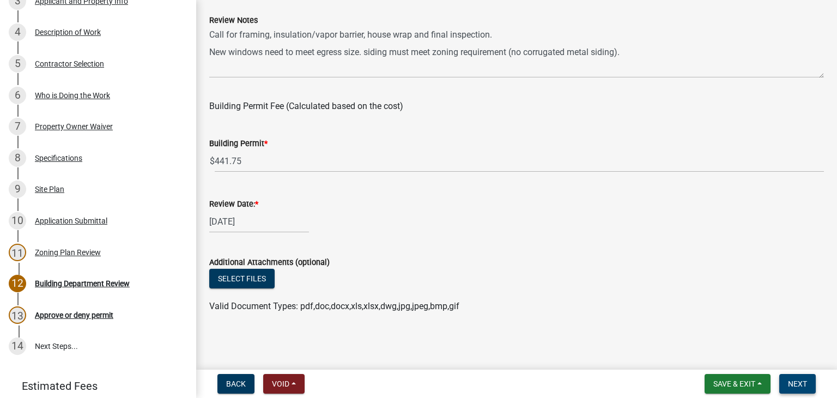
click at [800, 381] on span "Next" at bounding box center [797, 383] width 19 height 9
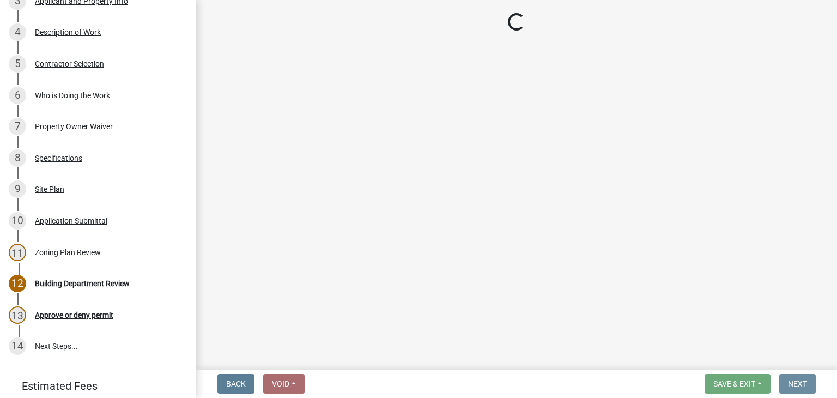
scroll to position [0, 0]
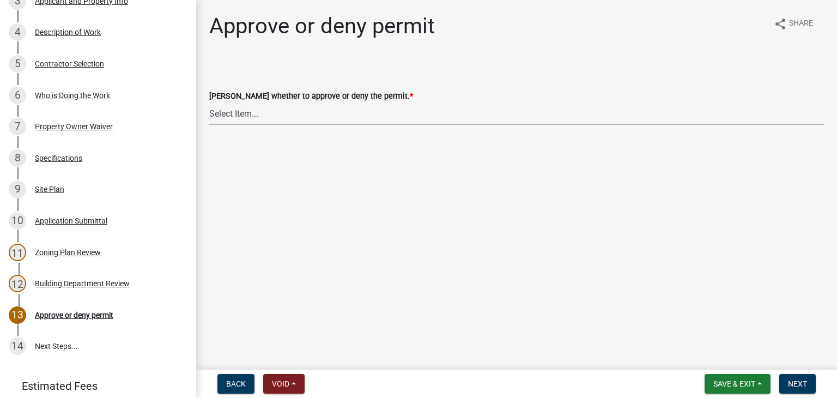
click at [231, 119] on select "Select Item... Approve Deny" at bounding box center [516, 113] width 615 height 22
click at [209, 102] on select "Select Item... Approve Deny" at bounding box center [516, 113] width 615 height 22
select select "d6055423-832b-4dbf-8b87-0bb94d1ae5d3"
click at [791, 384] on span "Next" at bounding box center [797, 383] width 19 height 9
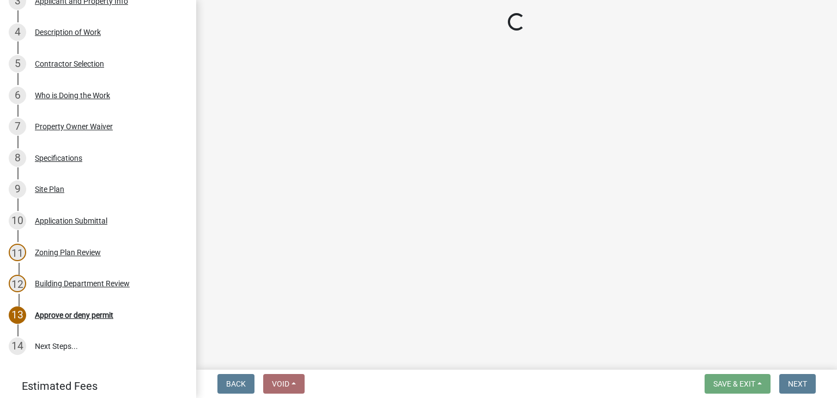
scroll to position [460, 0]
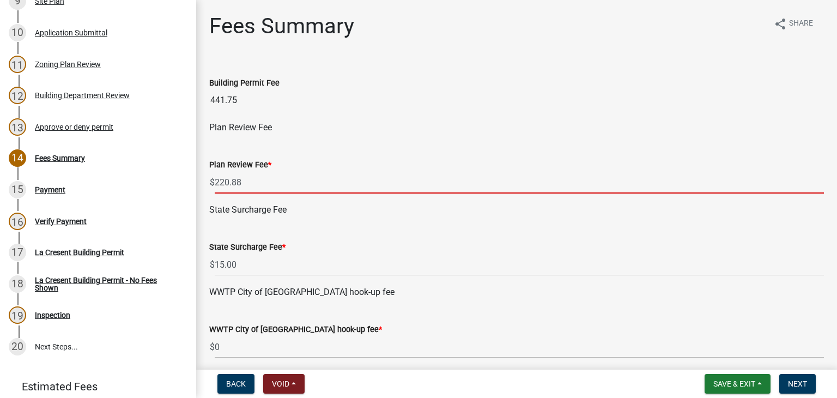
click at [256, 184] on input "220.88" at bounding box center [519, 182] width 609 height 22
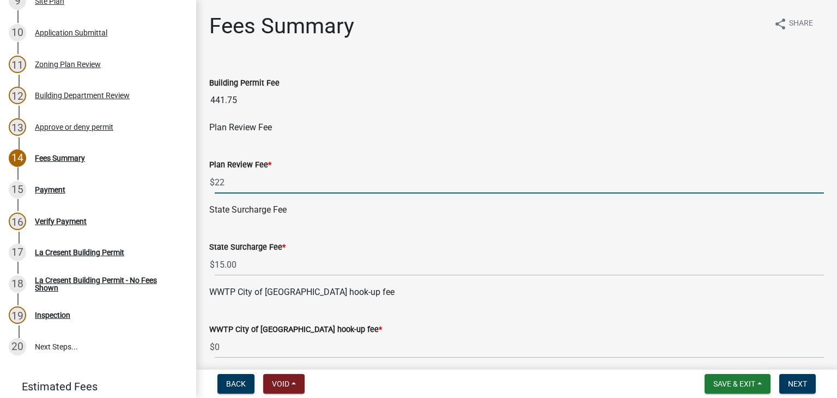
type input "2"
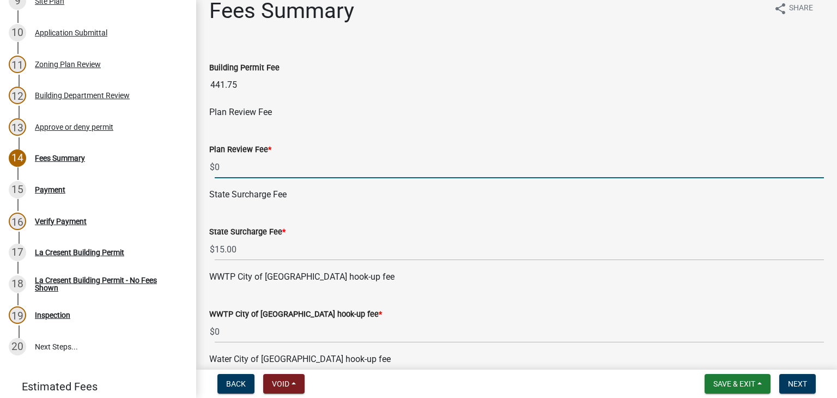
scroll to position [0, 0]
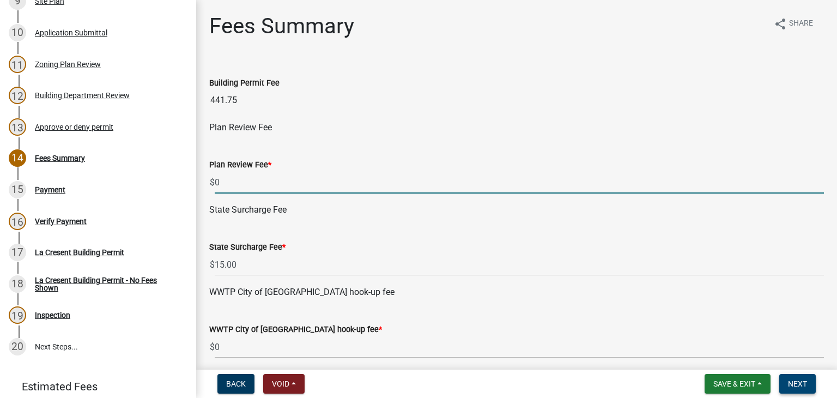
type input "0"
click at [796, 389] on button "Next" at bounding box center [797, 384] width 37 height 20
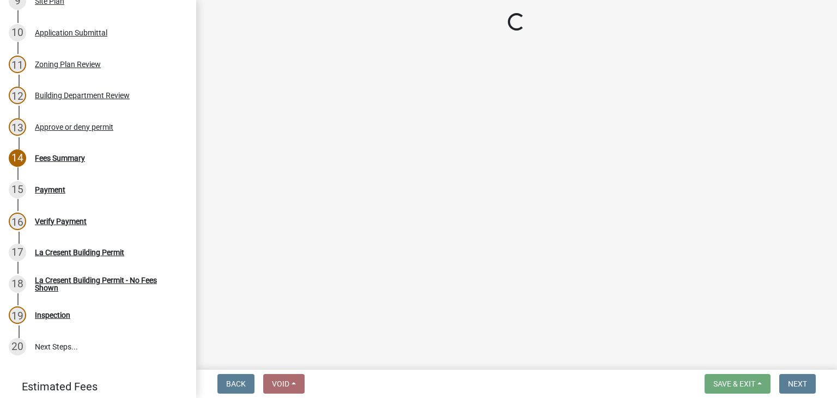
select select "3: 3"
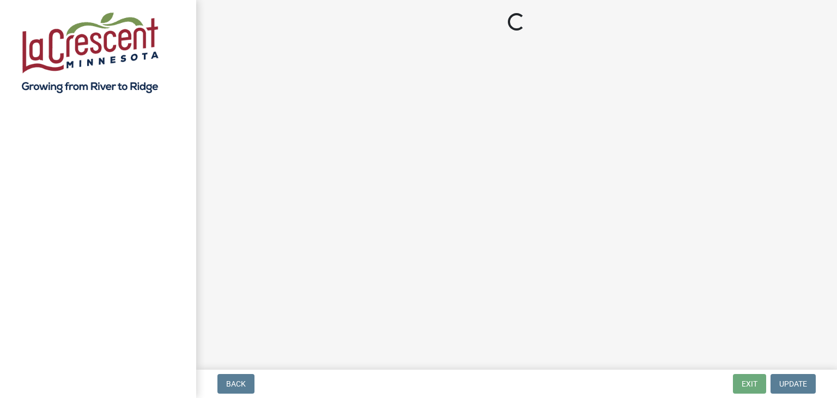
select select "3: 3"
